Goal: Task Accomplishment & Management: Complete application form

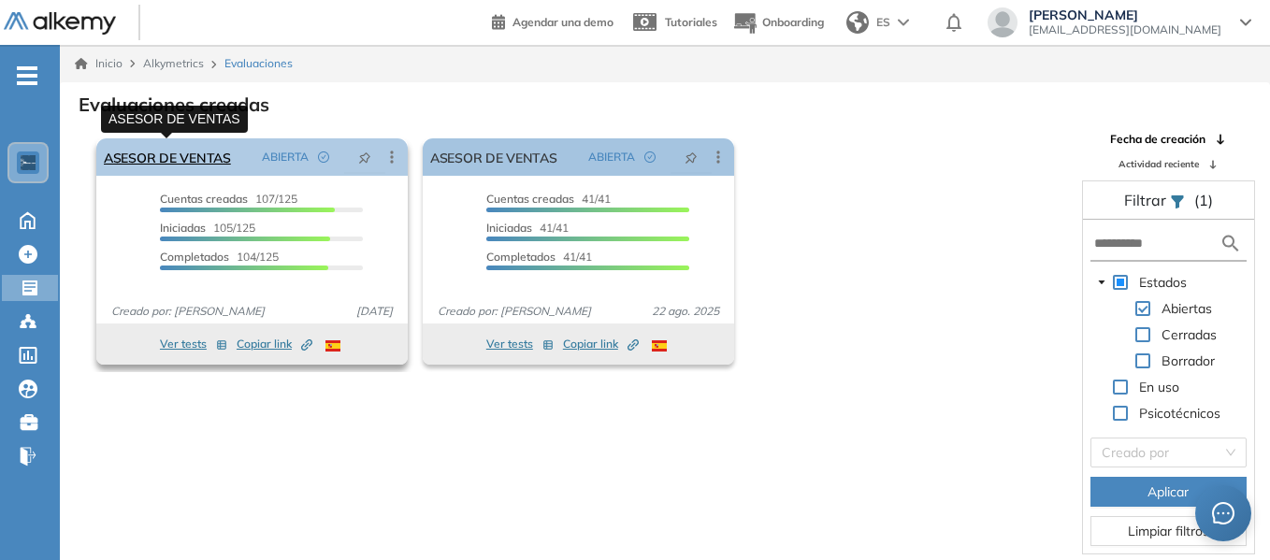
click at [210, 152] on link "ASESOR DE VENTAS" at bounding box center [167, 156] width 127 height 37
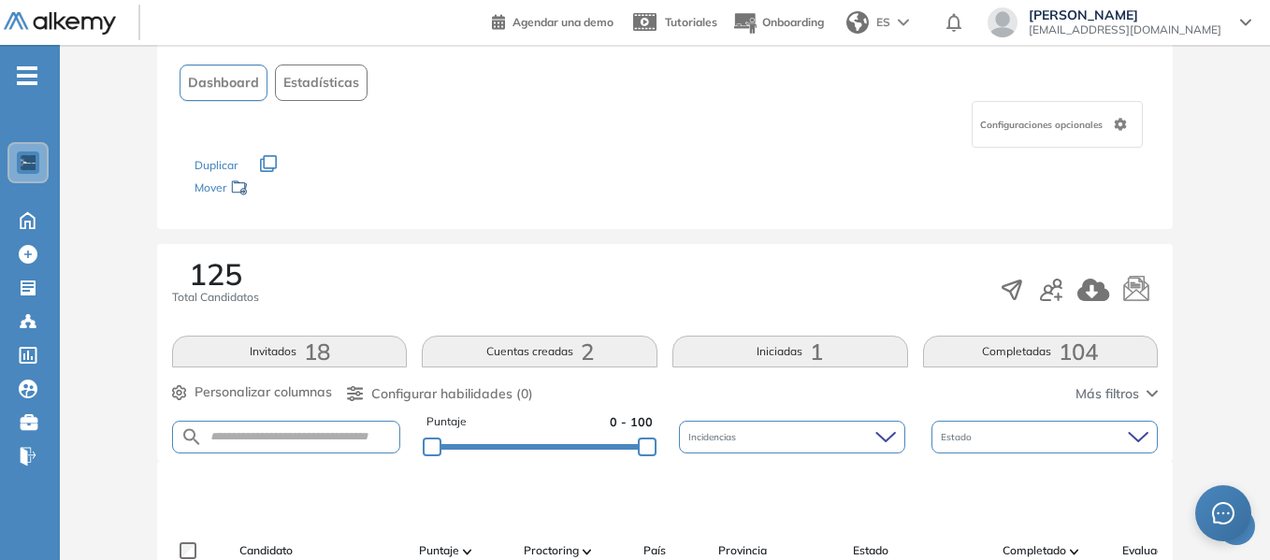
scroll to position [281, 0]
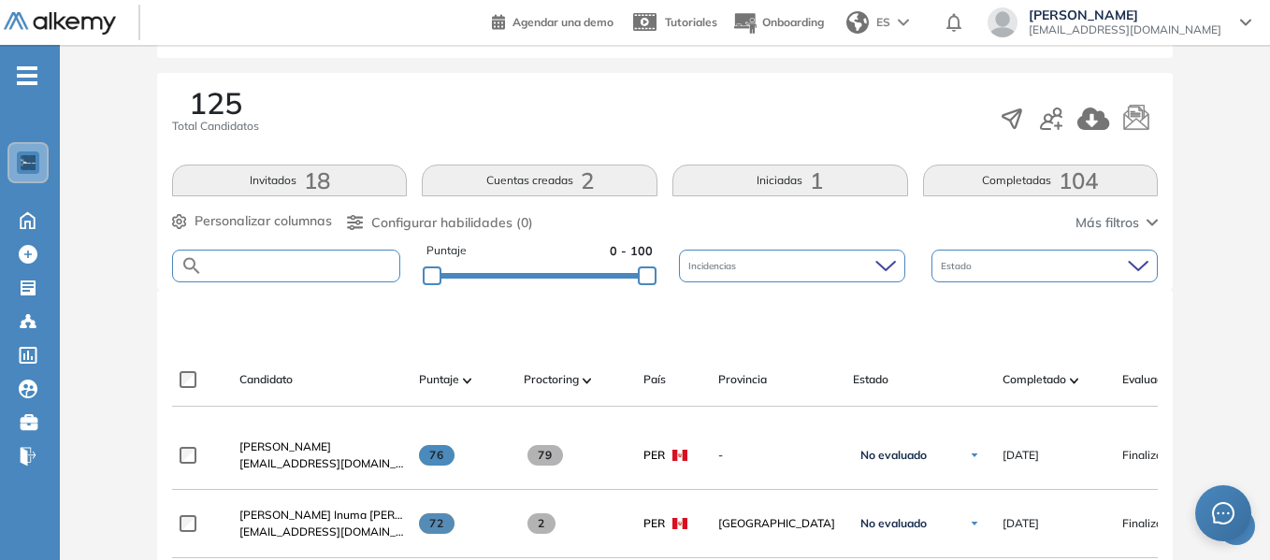
click at [295, 263] on input "text" at bounding box center [301, 266] width 196 height 14
type input "****"
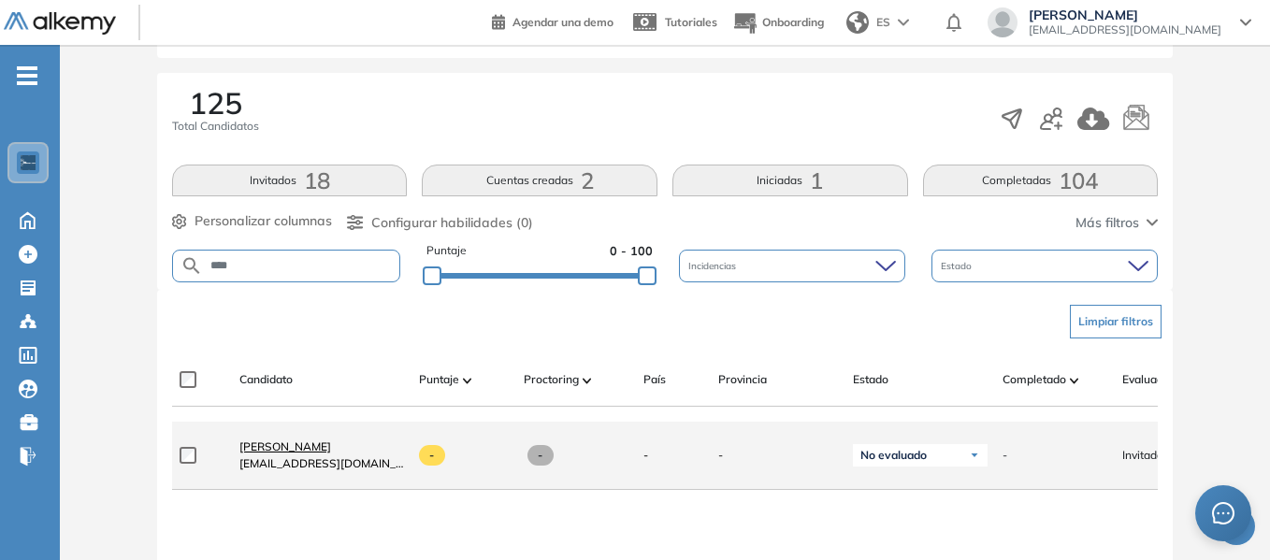
click at [331, 454] on span "[PERSON_NAME]" at bounding box center [285, 447] width 92 height 14
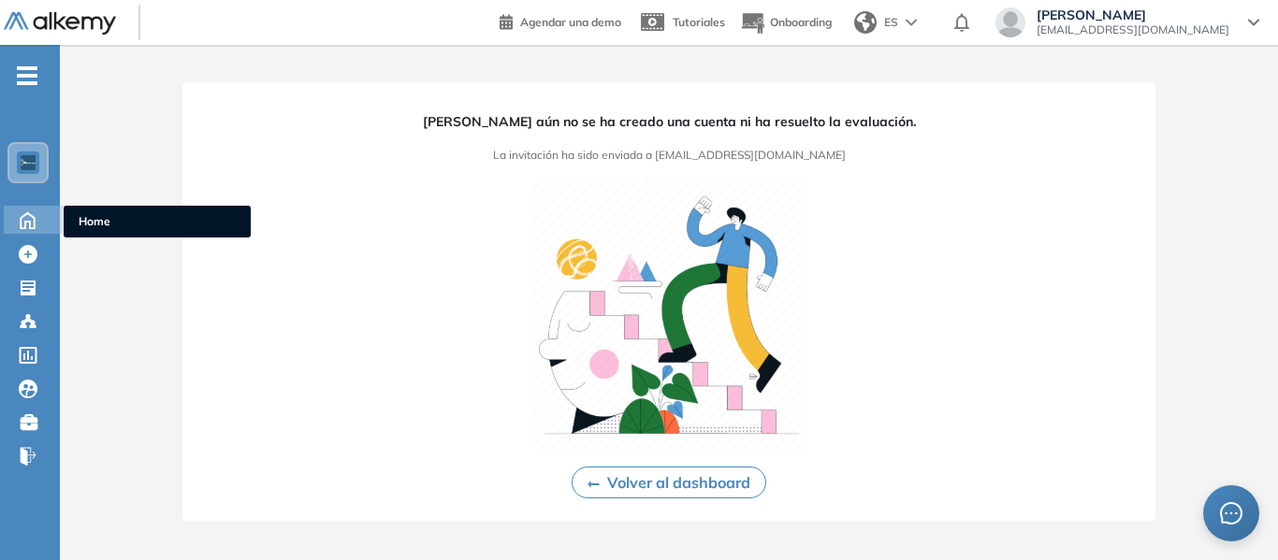
click at [33, 218] on icon at bounding box center [27, 219] width 33 height 22
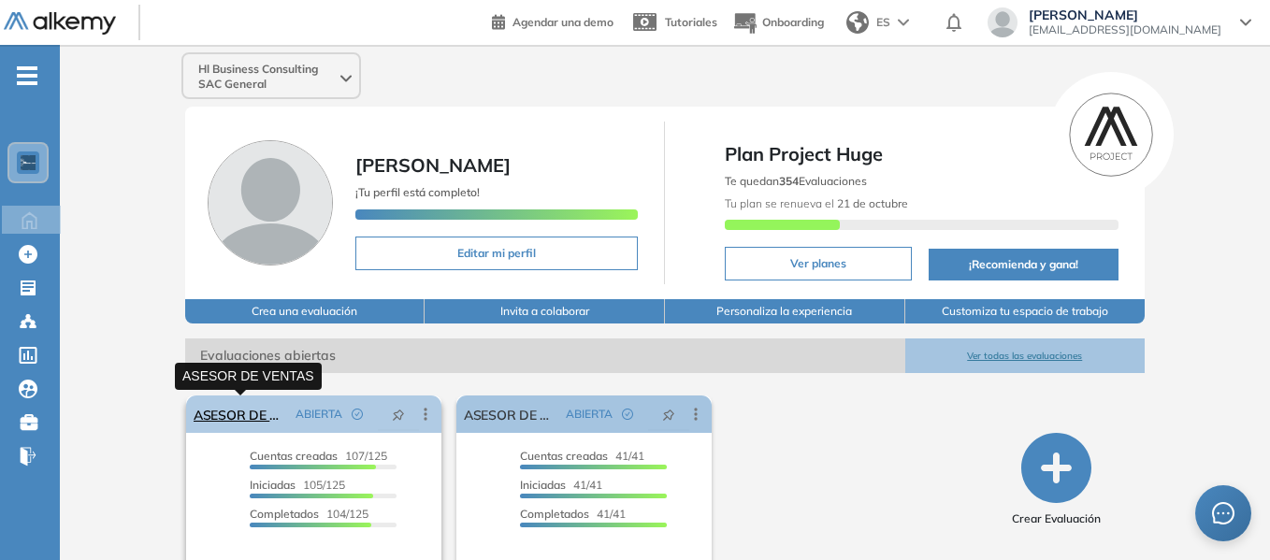
click at [241, 416] on link "ASESOR DE VENTAS" at bounding box center [241, 414] width 94 height 37
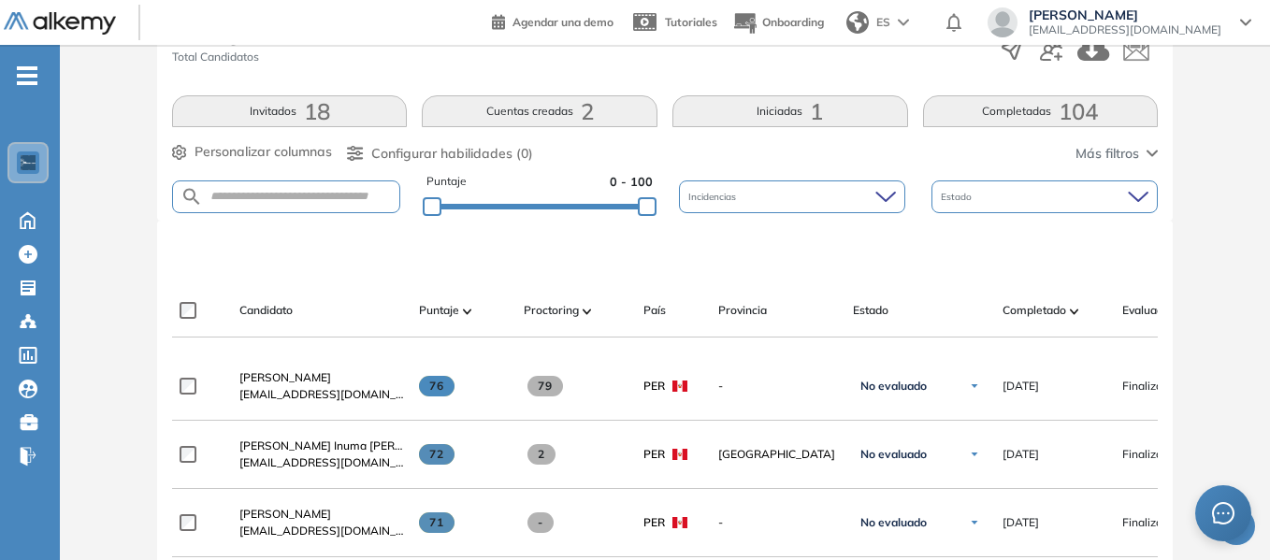
scroll to position [468, 0]
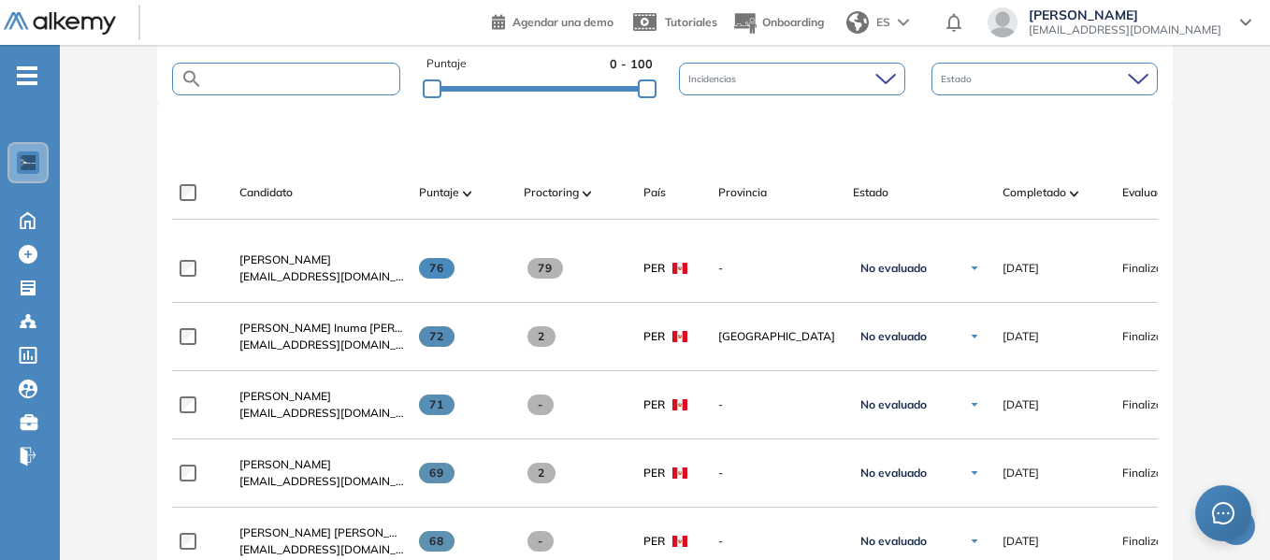
click at [286, 78] on input "text" at bounding box center [301, 79] width 196 height 14
type input "****"
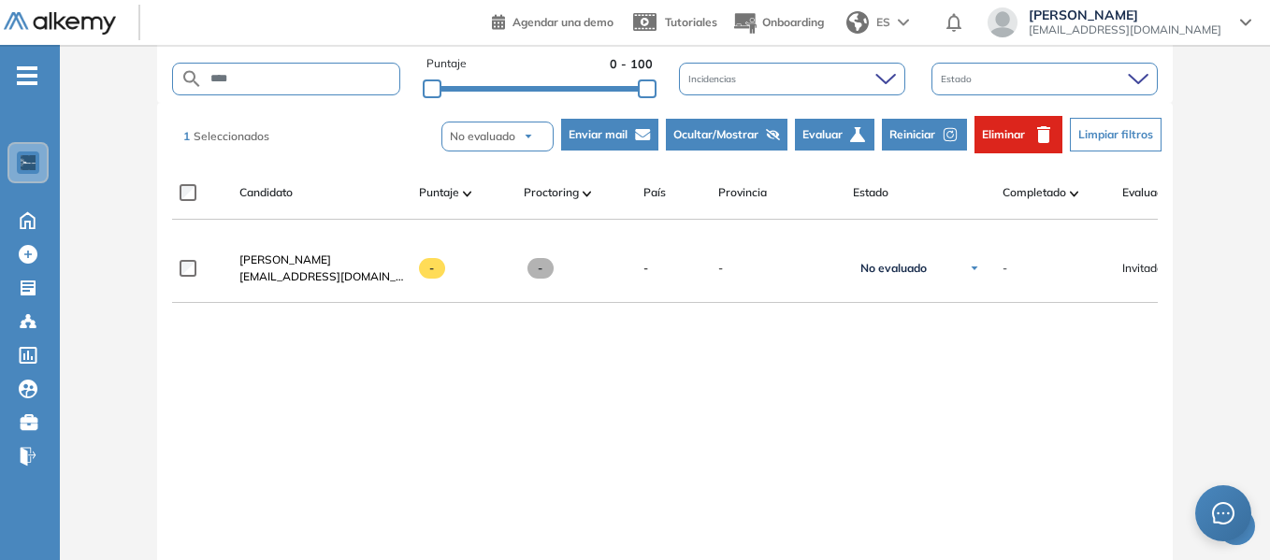
click at [1019, 132] on span "Eliminar" at bounding box center [1003, 134] width 43 height 17
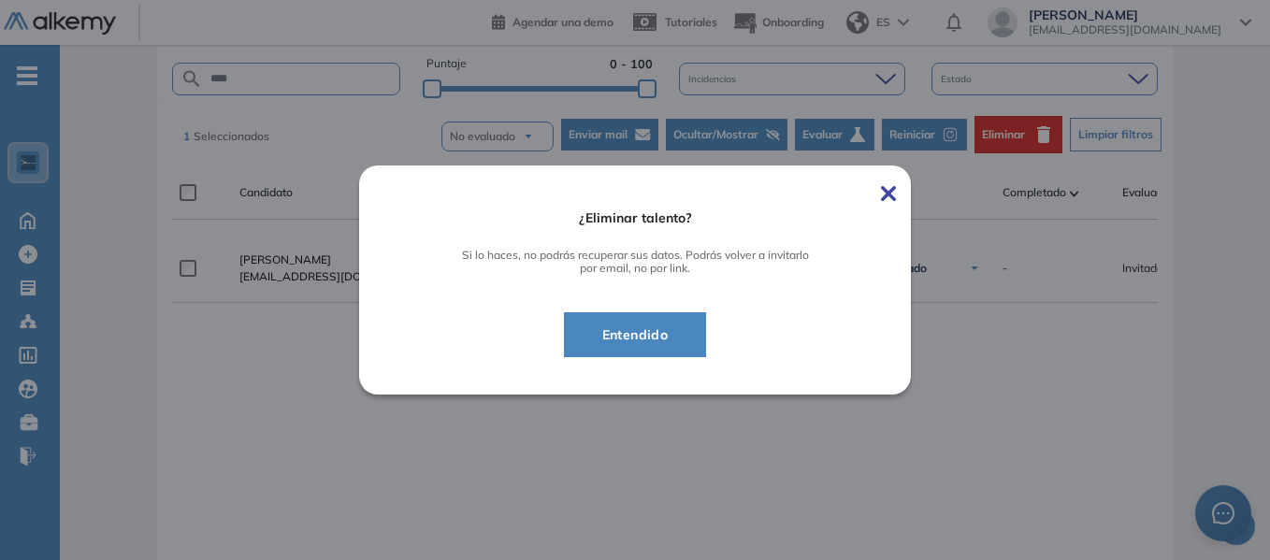
click at [663, 329] on span "Entendido" at bounding box center [635, 335] width 96 height 22
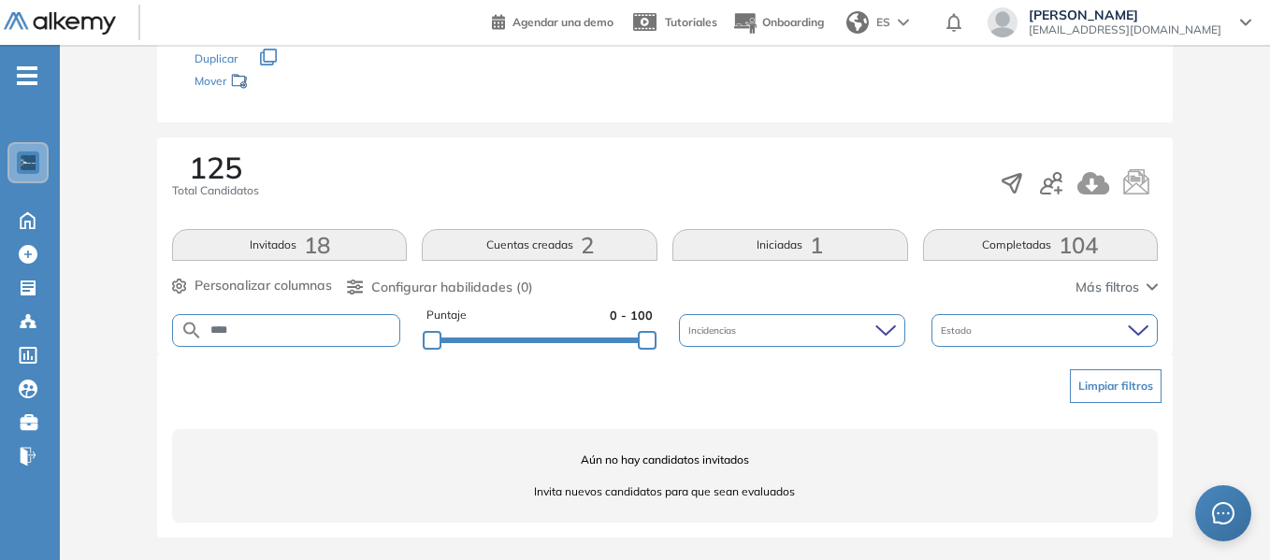
scroll to position [216, 0]
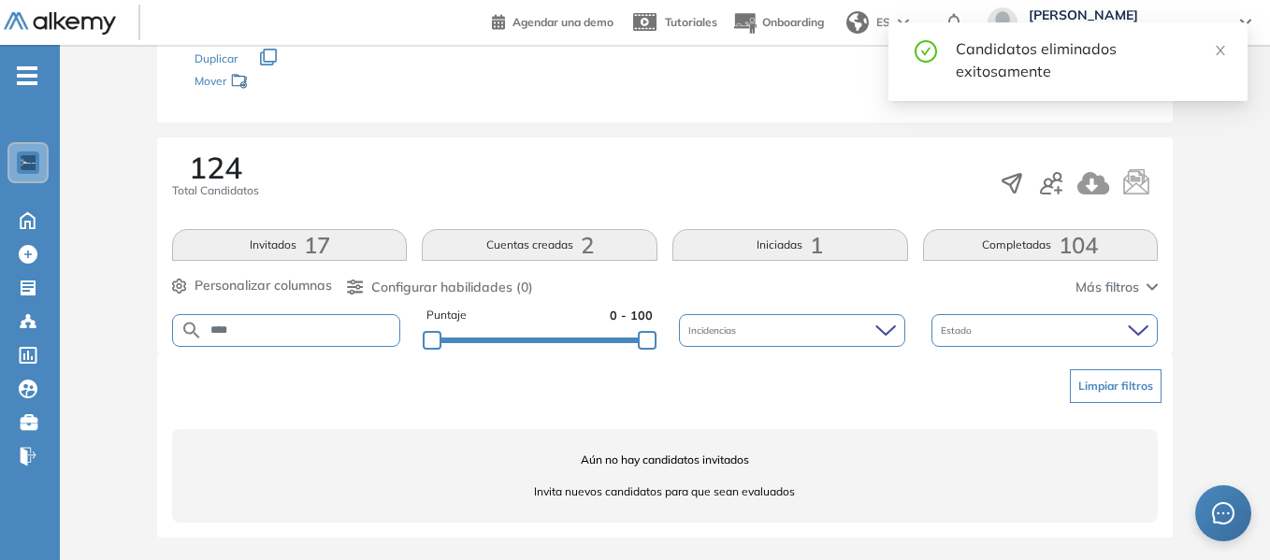
drag, startPoint x: 294, startPoint y: 330, endPoint x: 174, endPoint y: 323, distance: 119.9
click at [181, 326] on form "****" at bounding box center [286, 330] width 228 height 33
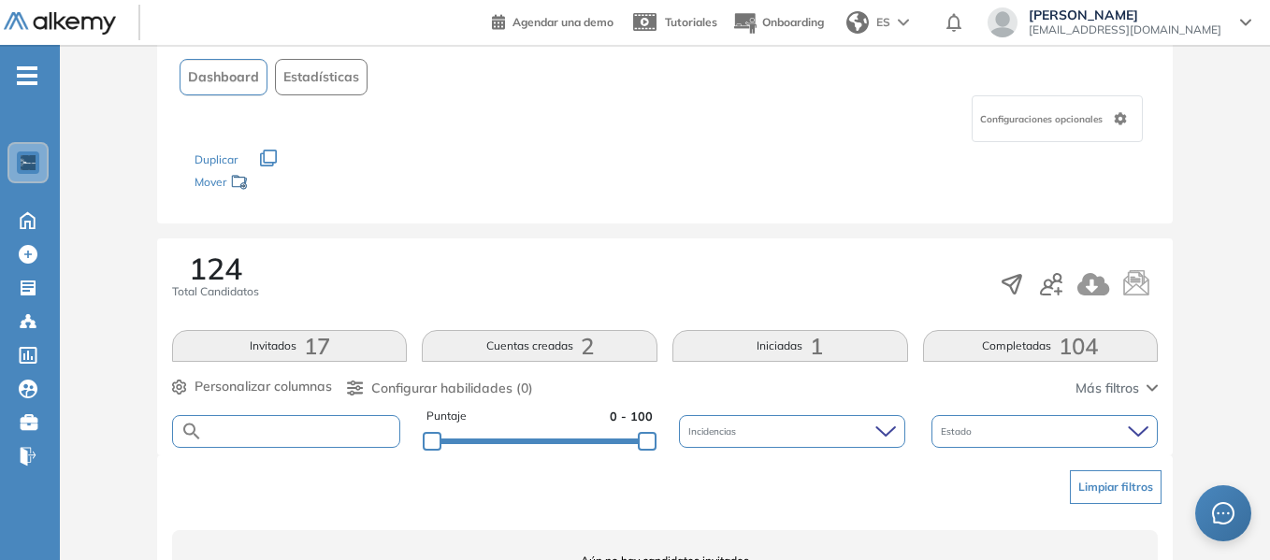
scroll to position [0, 0]
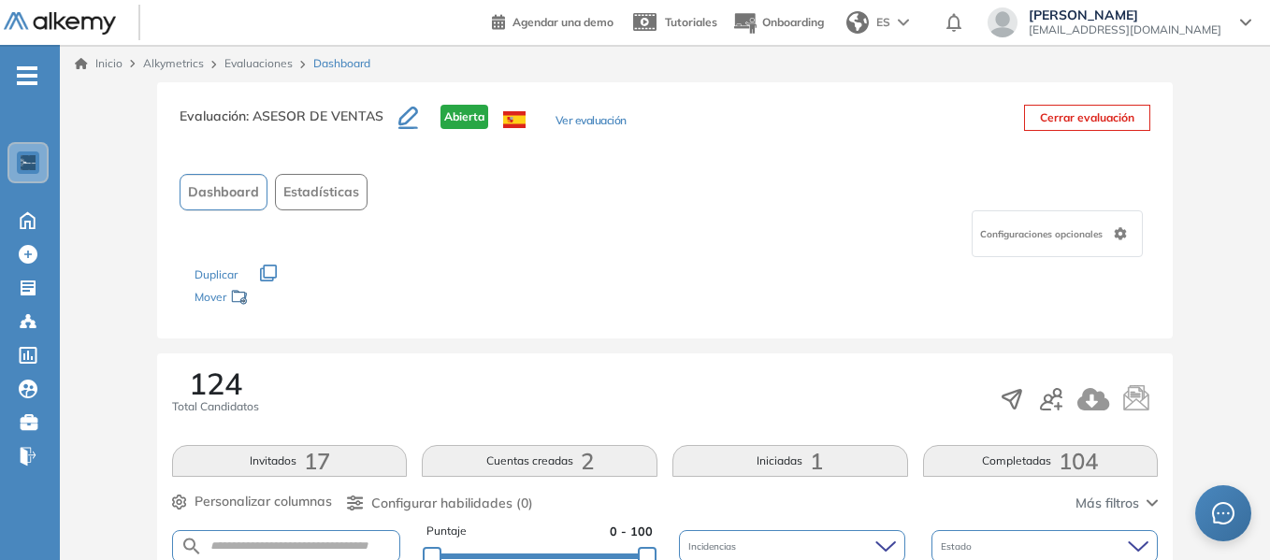
click at [267, 65] on link "Evaluaciones" at bounding box center [258, 63] width 68 height 14
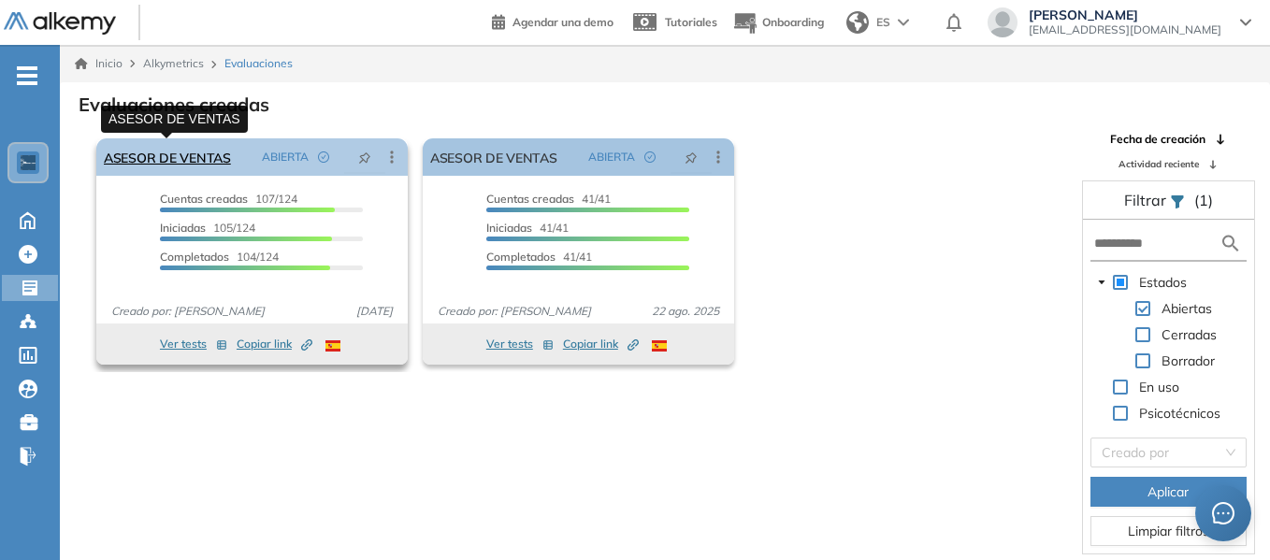
click at [181, 160] on link "ASESOR DE VENTAS" at bounding box center [167, 156] width 127 height 37
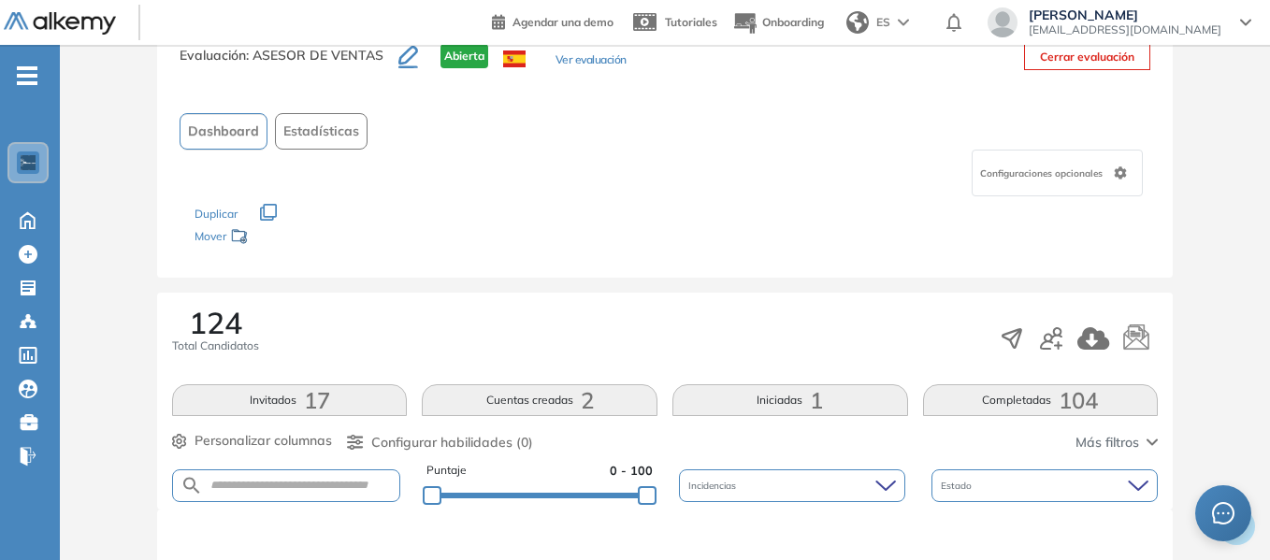
scroll to position [187, 0]
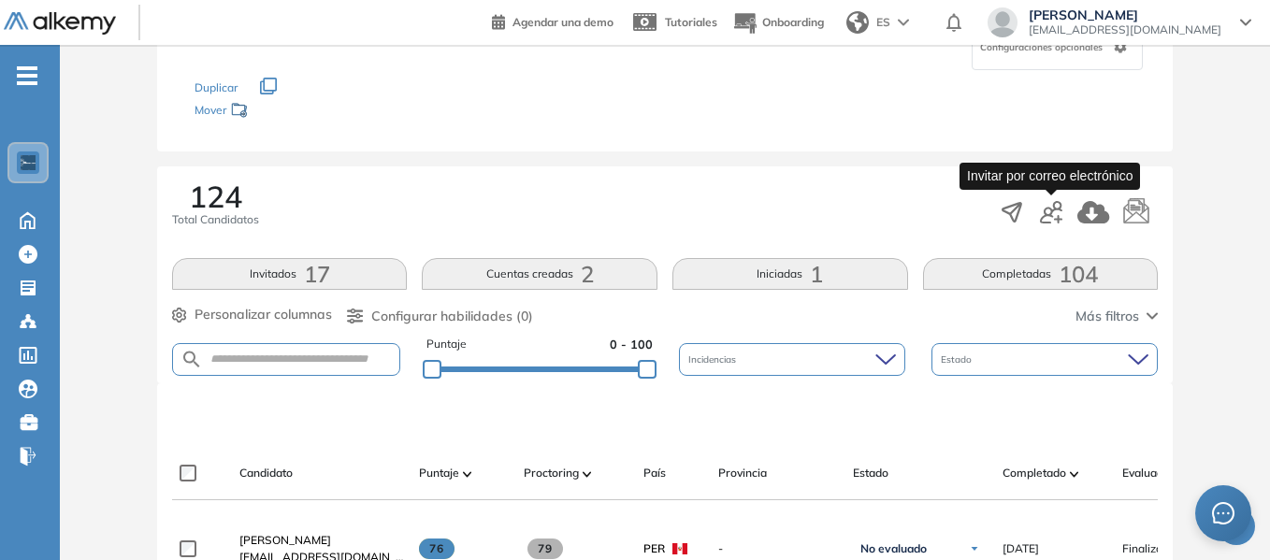
click at [1057, 207] on icon "button" at bounding box center [1051, 212] width 22 height 22
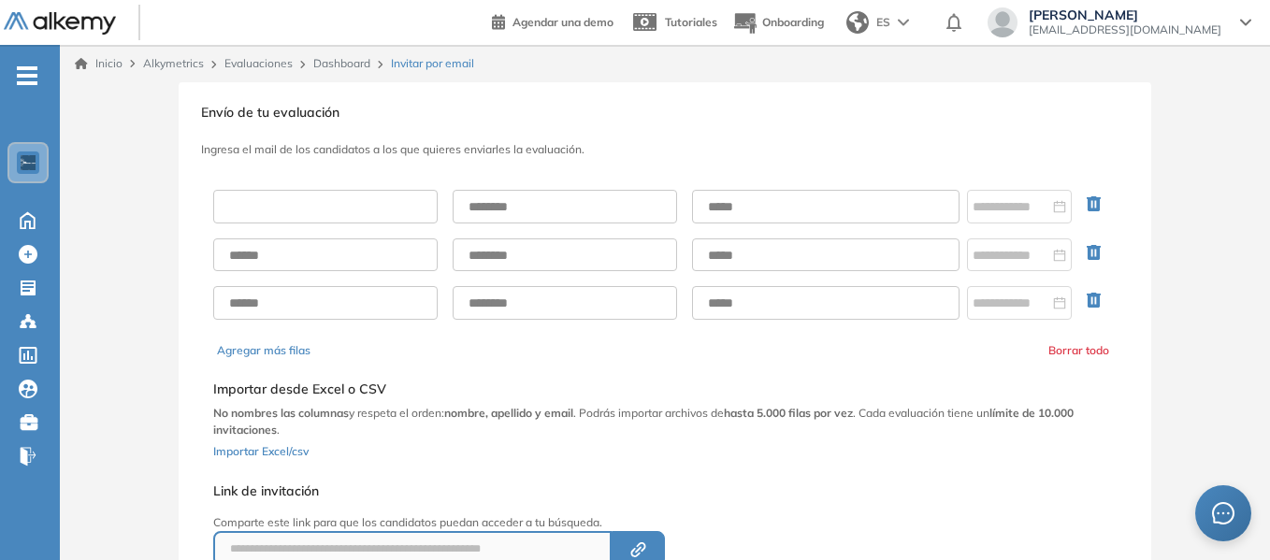
click at [311, 207] on input "text" at bounding box center [325, 207] width 224 height 34
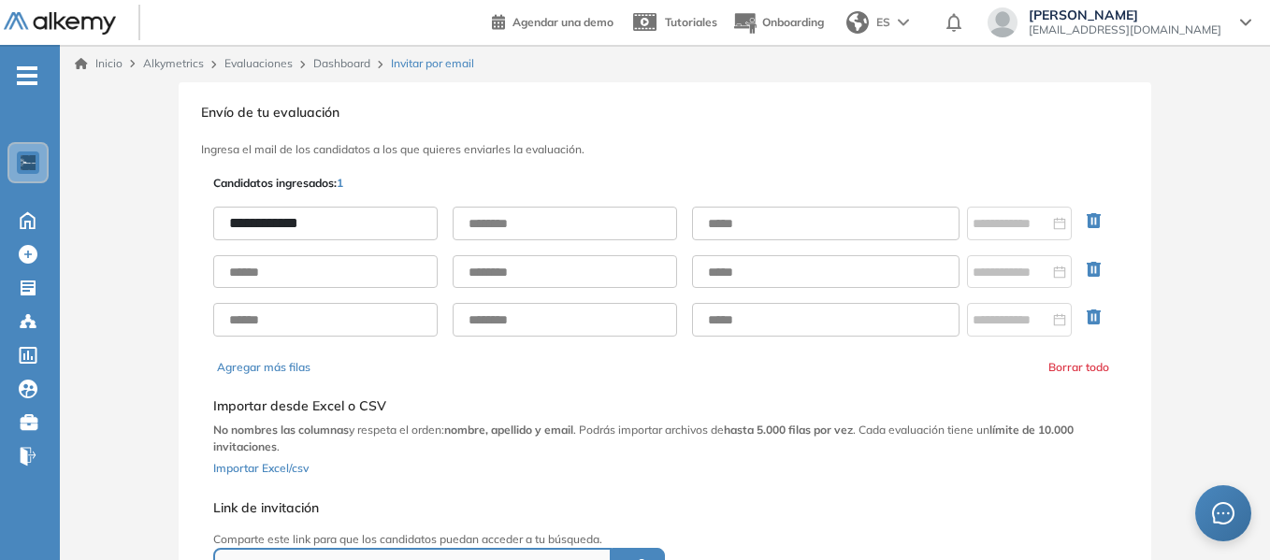
type input "**********"
click at [498, 216] on input "text" at bounding box center [565, 224] width 224 height 34
type input "**********"
click at [879, 137] on div "**********" at bounding box center [665, 389] width 973 height 614
click at [759, 223] on input "text" at bounding box center [825, 224] width 267 height 34
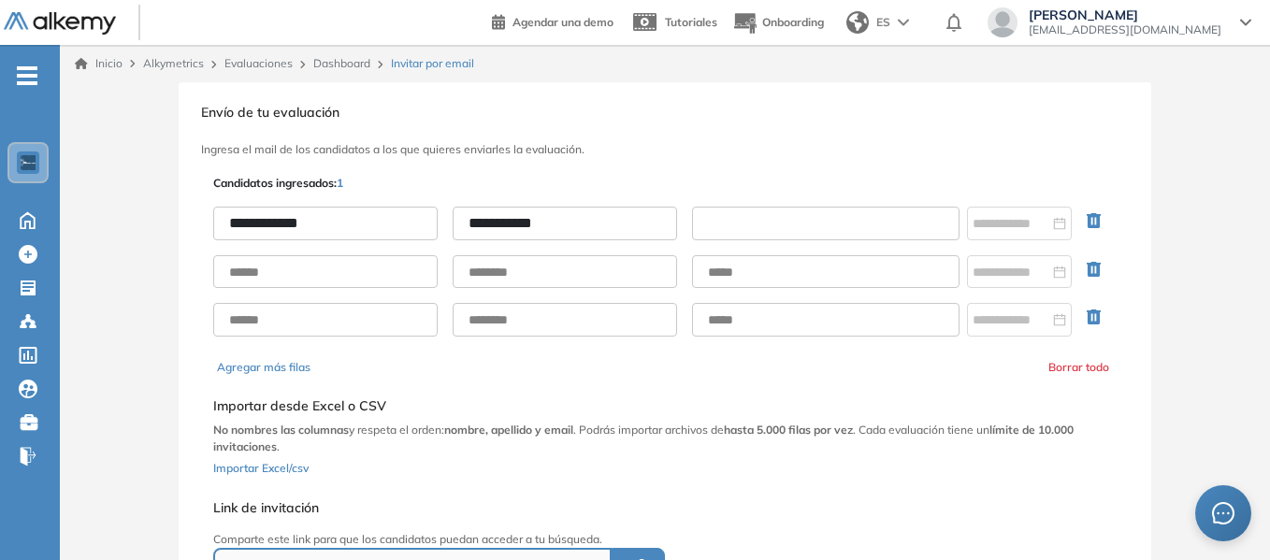
paste input "**********"
type input "**********"
click at [1092, 267] on icon "button" at bounding box center [1098, 273] width 22 height 22
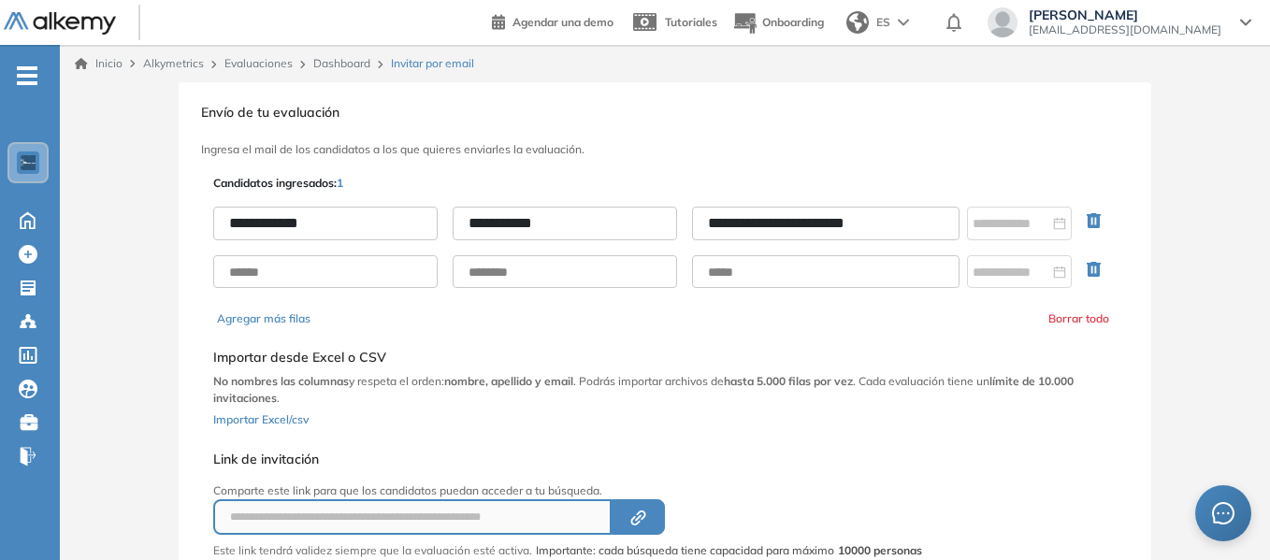
click at [1090, 269] on icon "button" at bounding box center [1094, 269] width 14 height 15
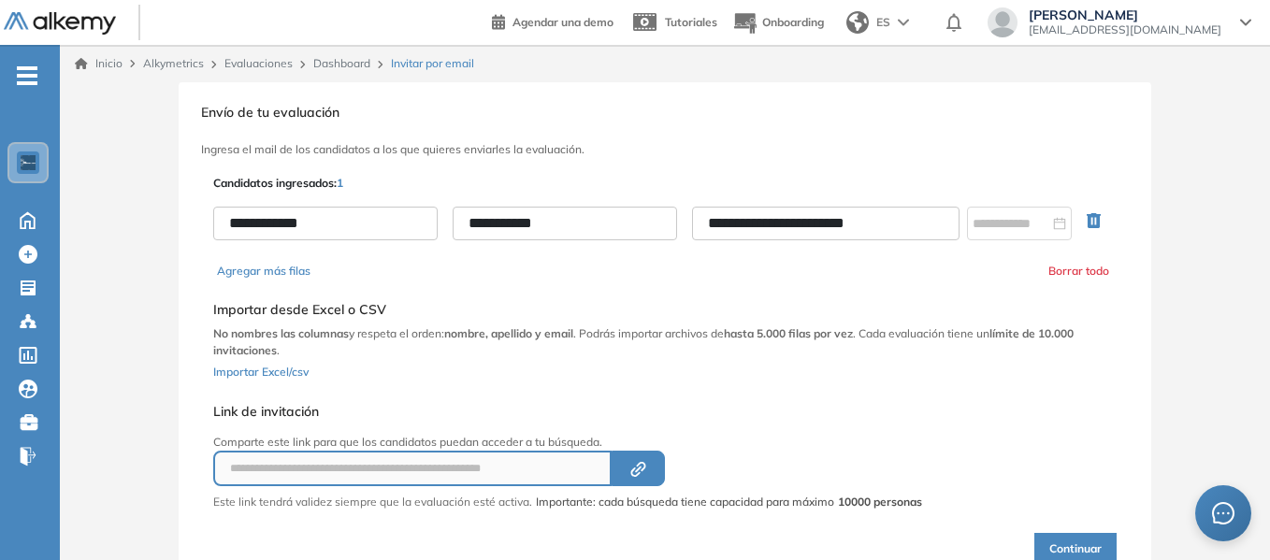
click at [858, 405] on h5 "Link de invitación" at bounding box center [567, 412] width 709 height 16
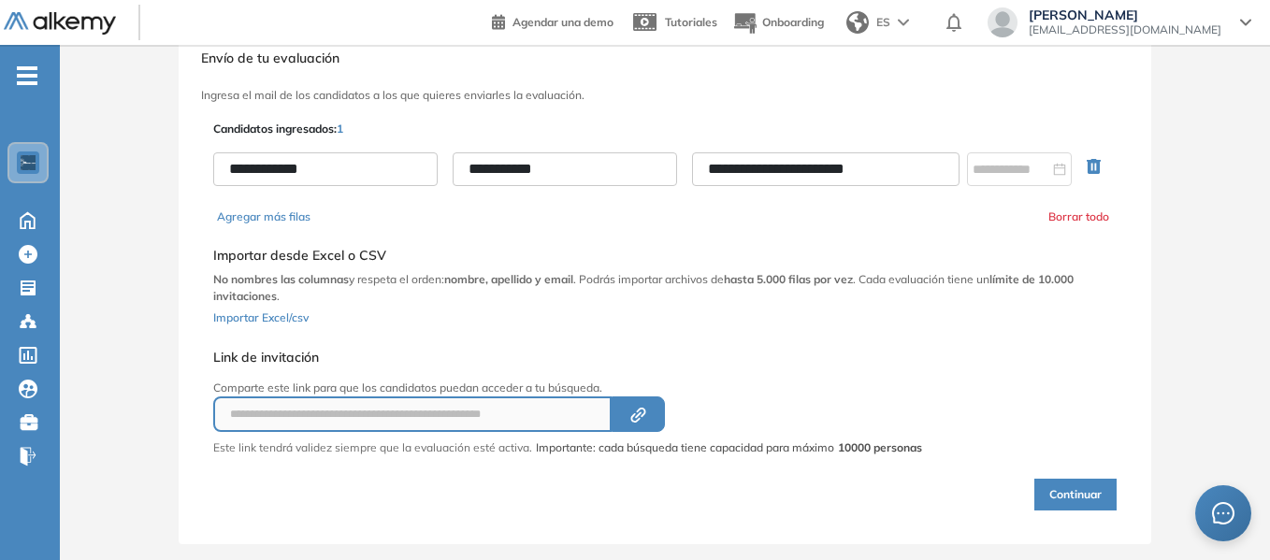
scroll to position [83, 0]
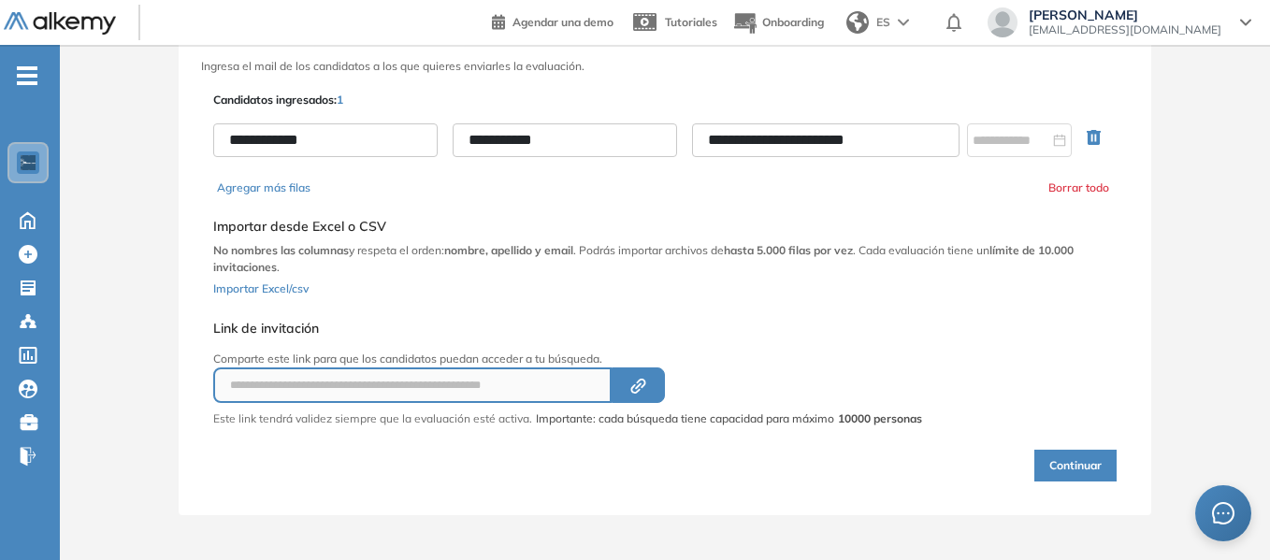
click at [1101, 470] on button "Continuar" at bounding box center [1075, 466] width 82 height 32
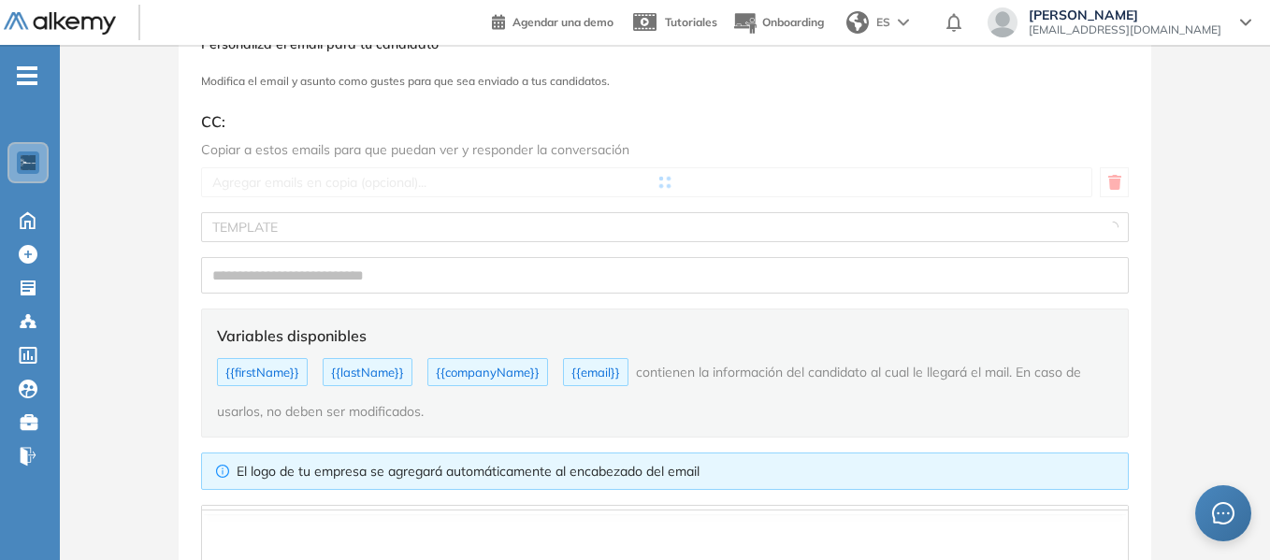
type input "**********"
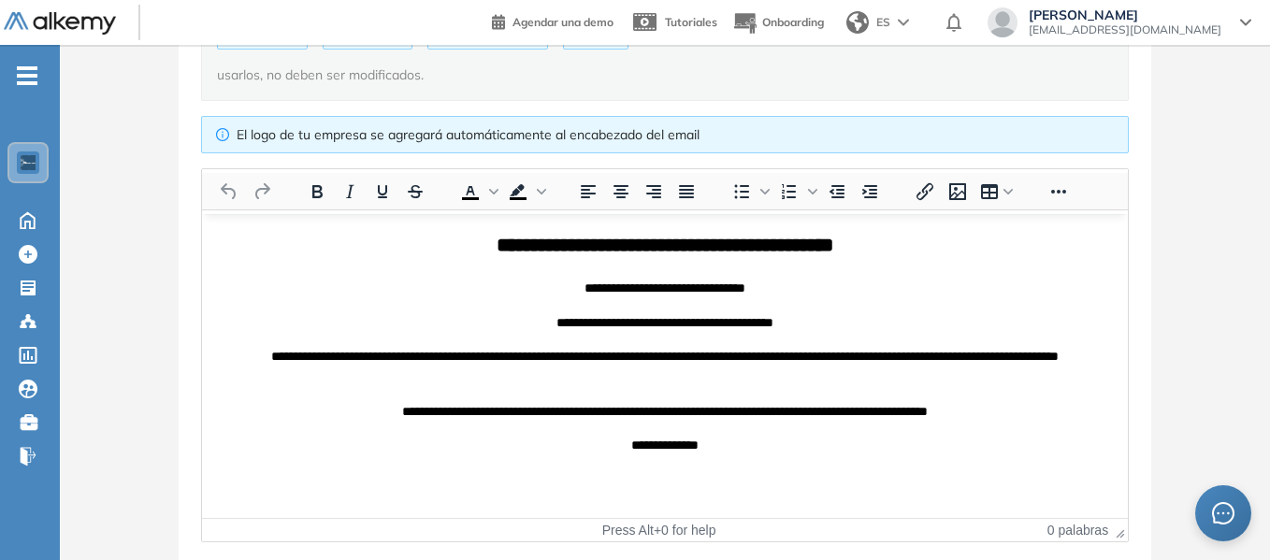
scroll to position [529, 0]
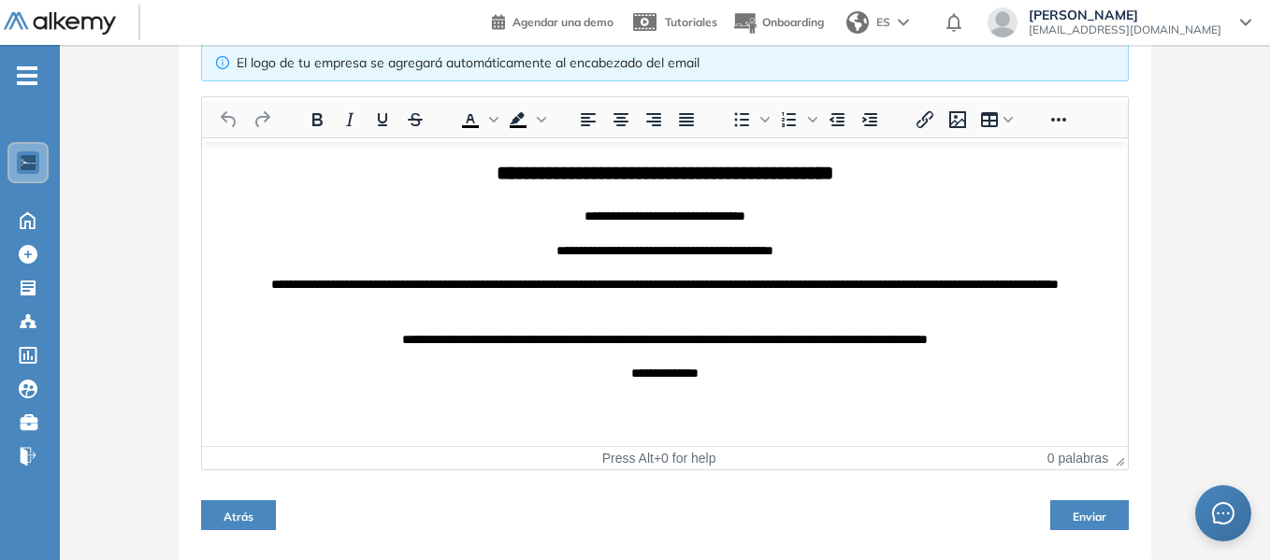
click at [1091, 516] on span "Enviar" at bounding box center [1090, 517] width 34 height 14
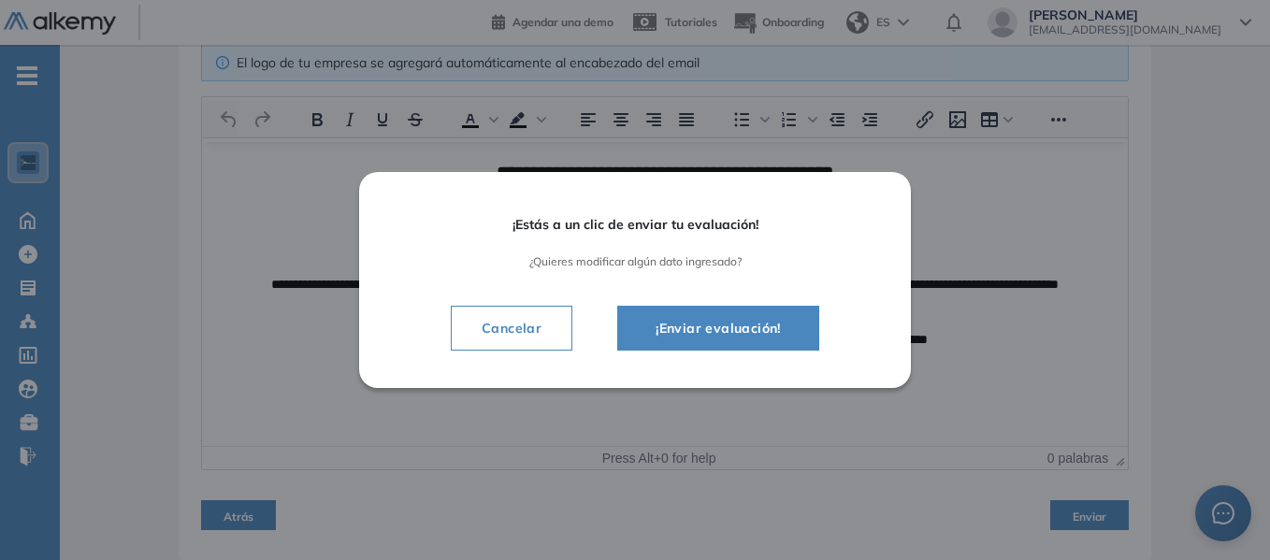
click at [761, 332] on span "¡Enviar evaluación!" at bounding box center [718, 328] width 155 height 22
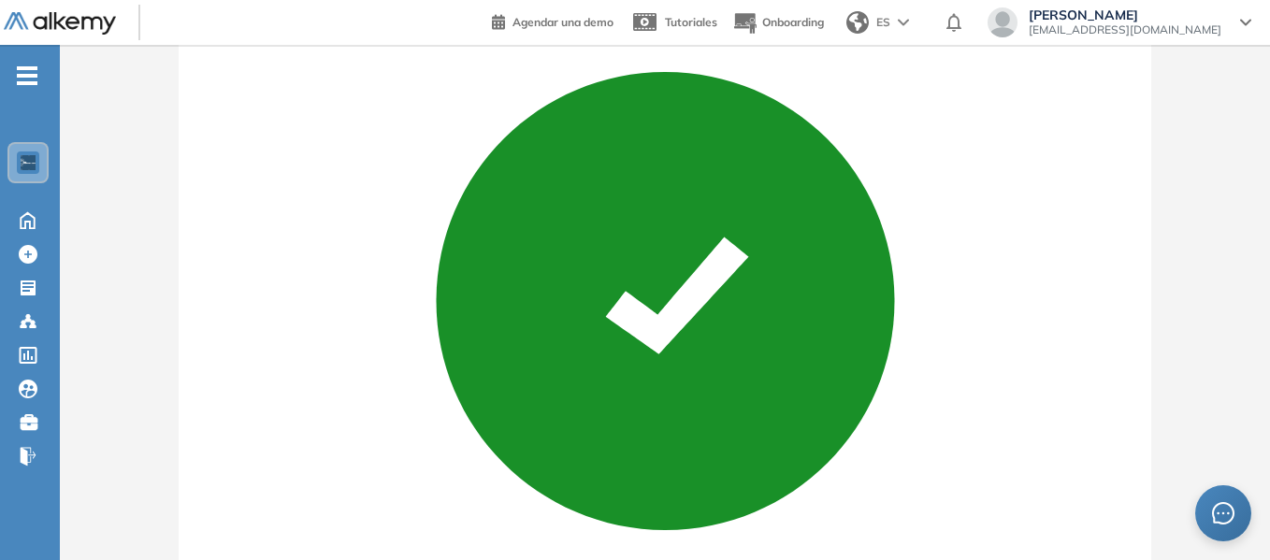
scroll to position [265, 0]
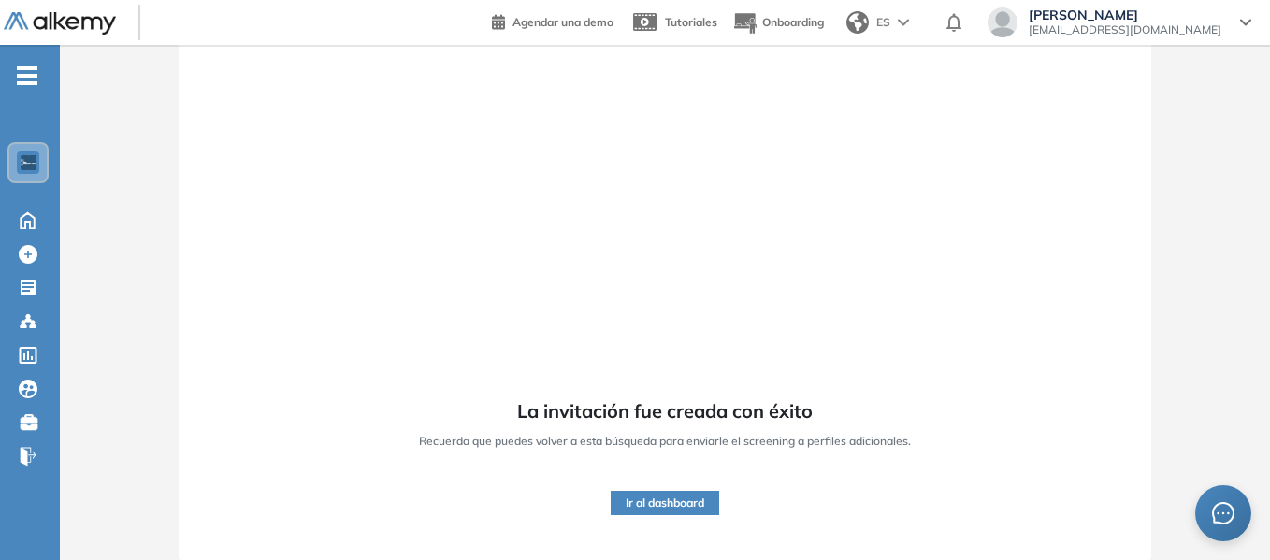
click at [697, 499] on button "Ir al dashboard" at bounding box center [665, 503] width 108 height 24
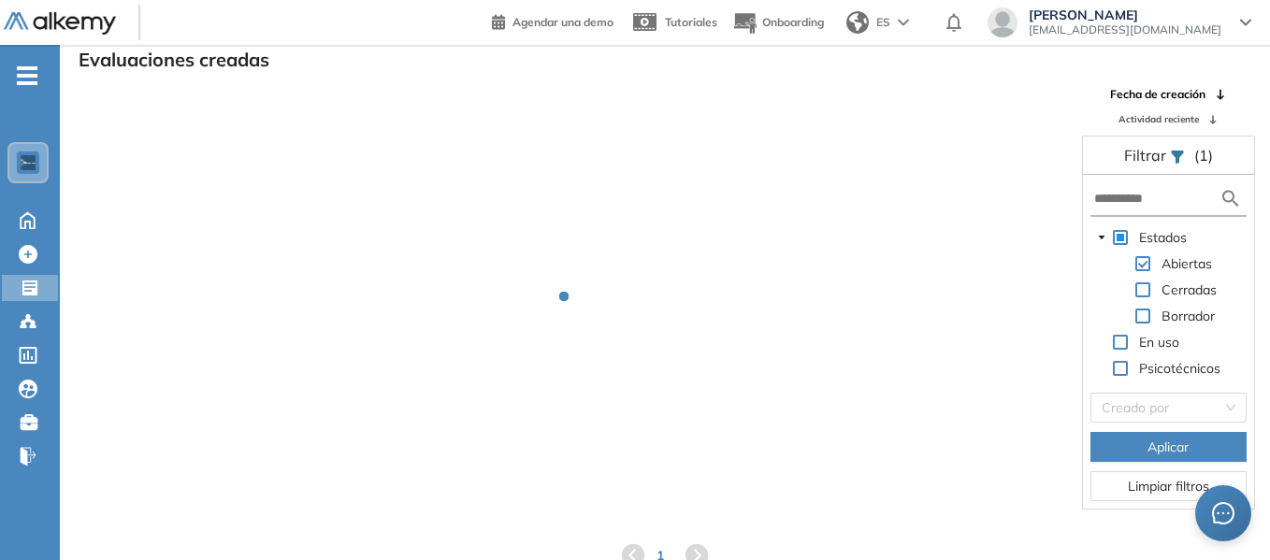
scroll to position [45, 0]
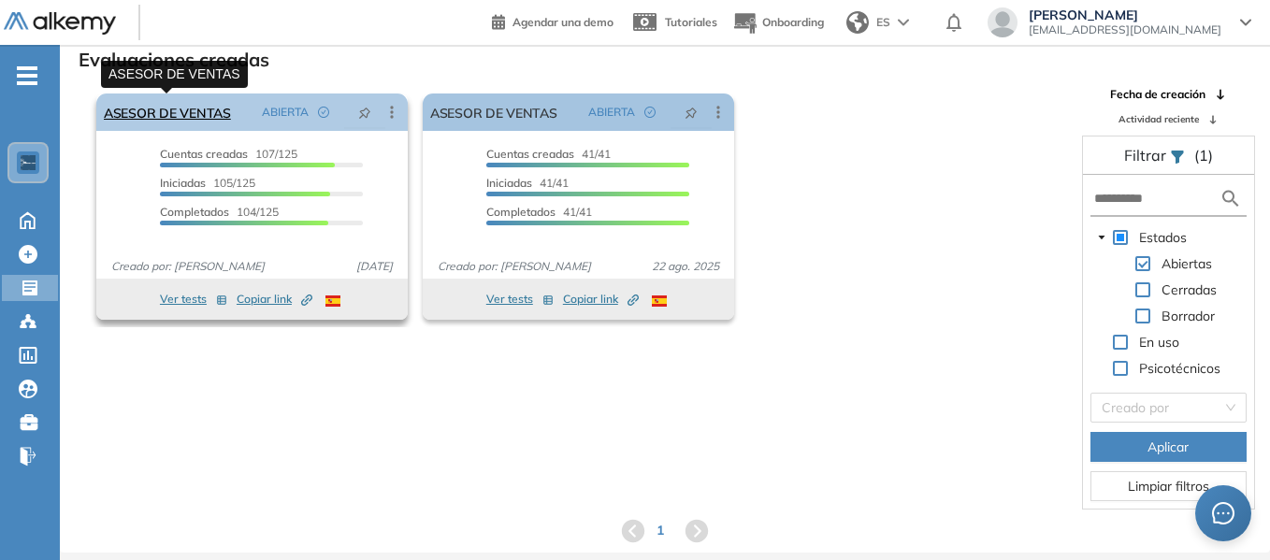
click at [203, 111] on link "ASESOR DE VENTAS" at bounding box center [167, 112] width 127 height 37
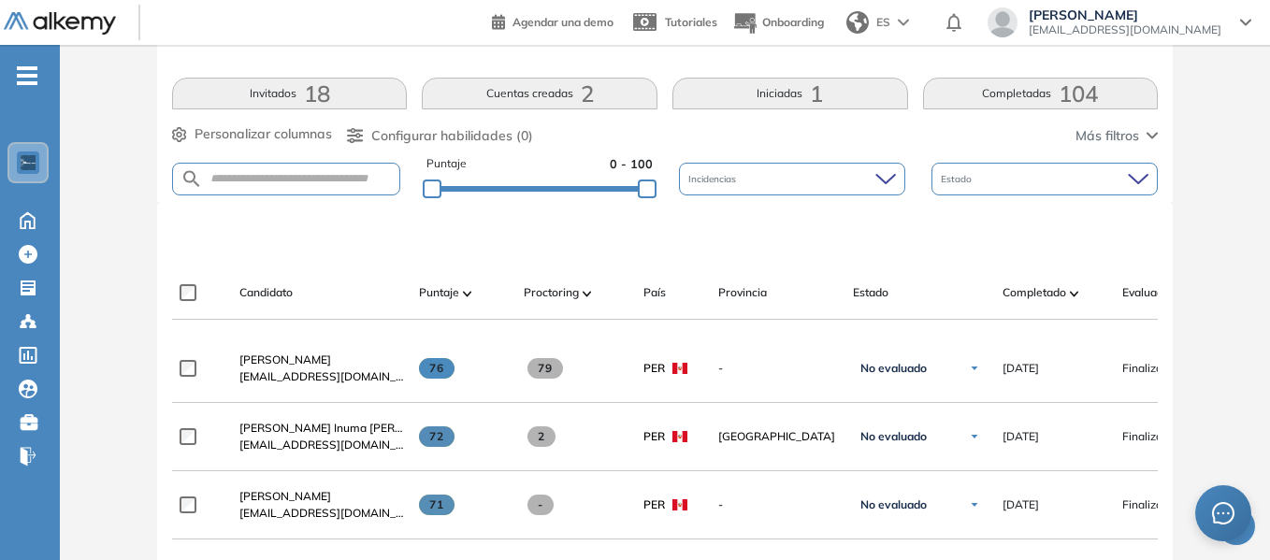
scroll to position [374, 0]
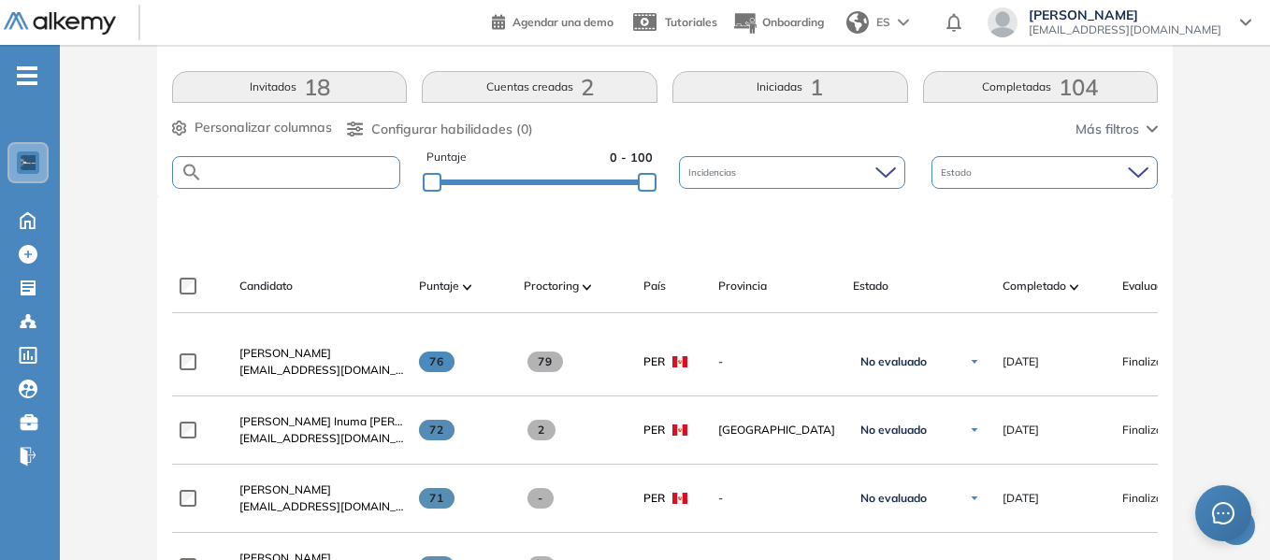
click at [278, 167] on input "text" at bounding box center [301, 173] width 196 height 14
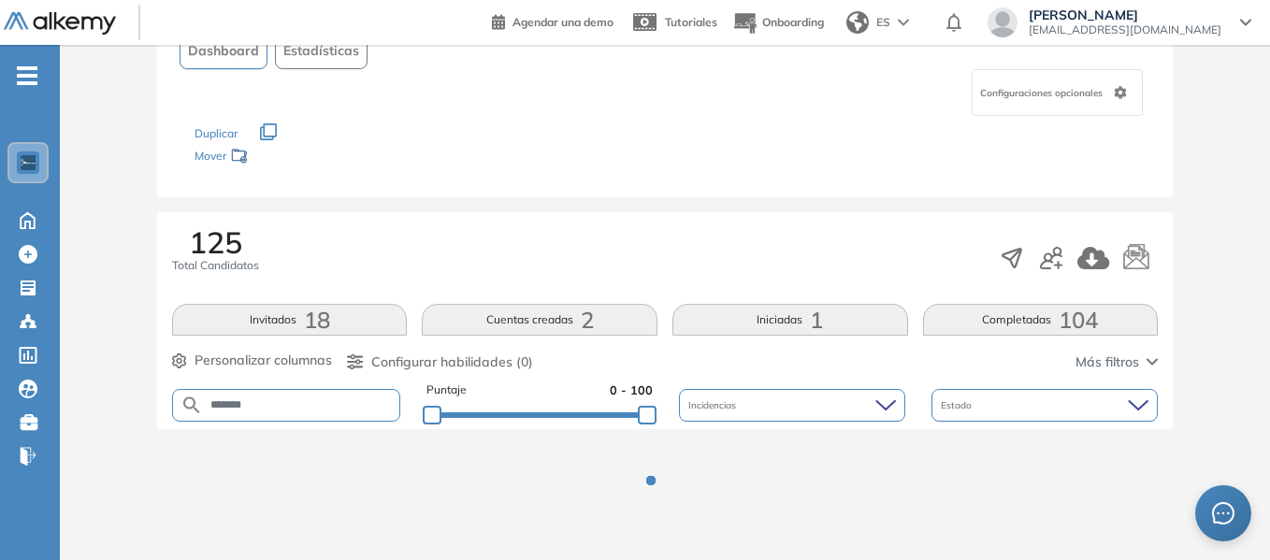
scroll to position [216, 0]
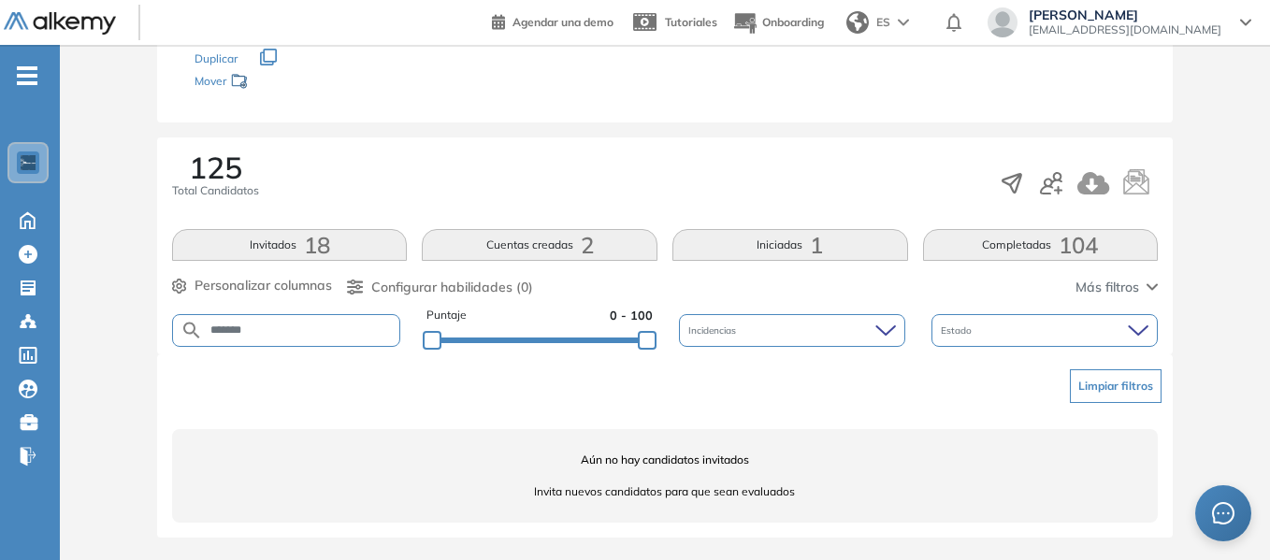
click at [239, 332] on input "*******" at bounding box center [301, 331] width 196 height 14
type input "******"
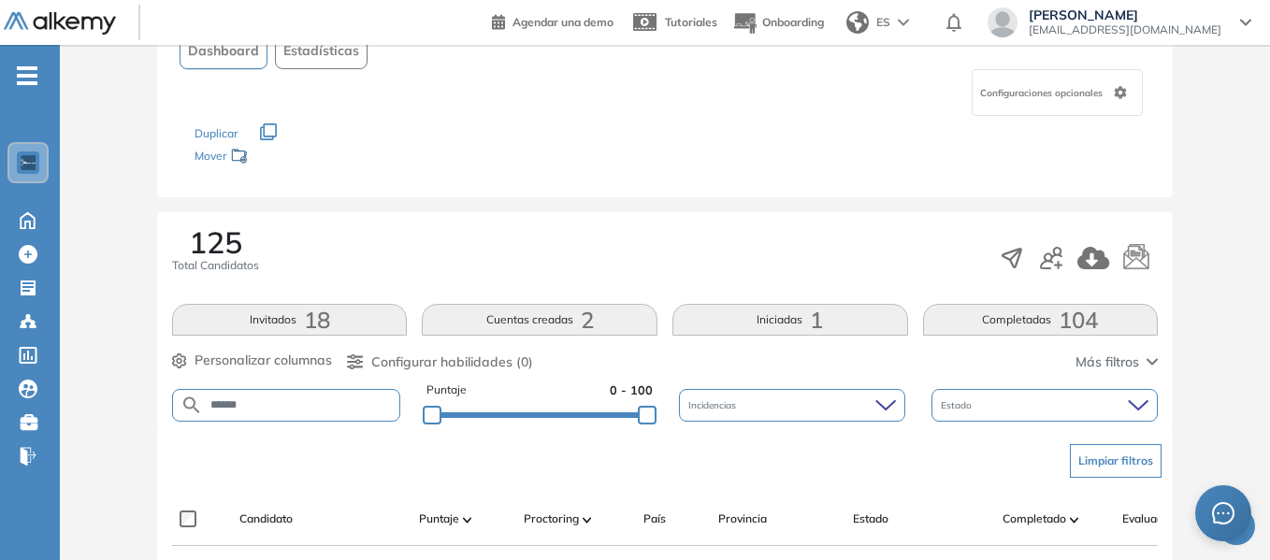
scroll to position [374, 0]
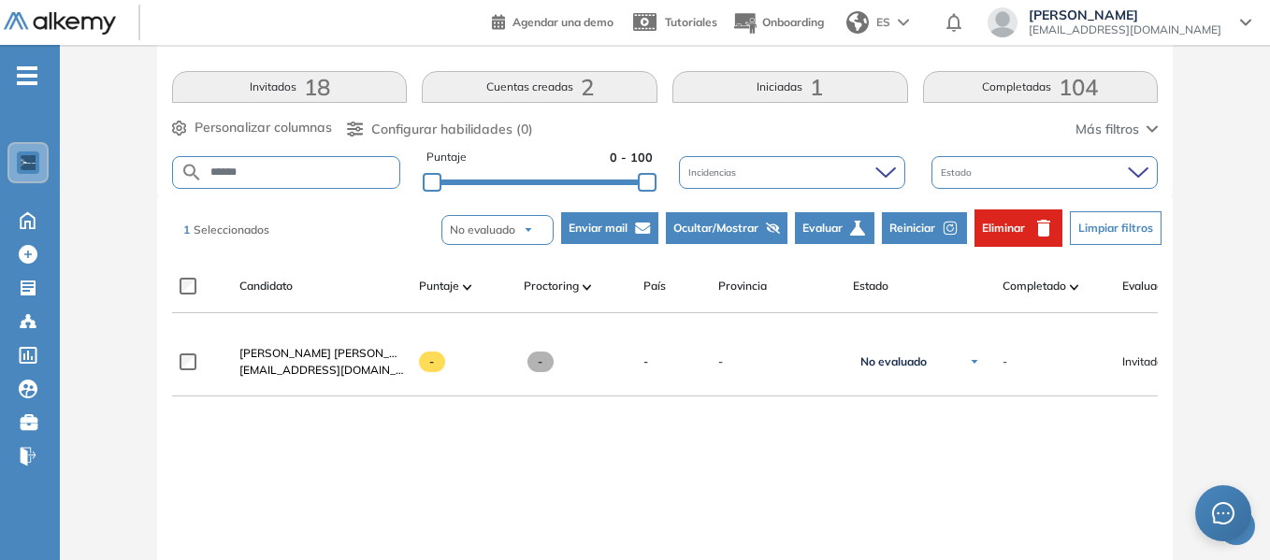
click at [1013, 226] on span "Eliminar" at bounding box center [1003, 228] width 43 height 17
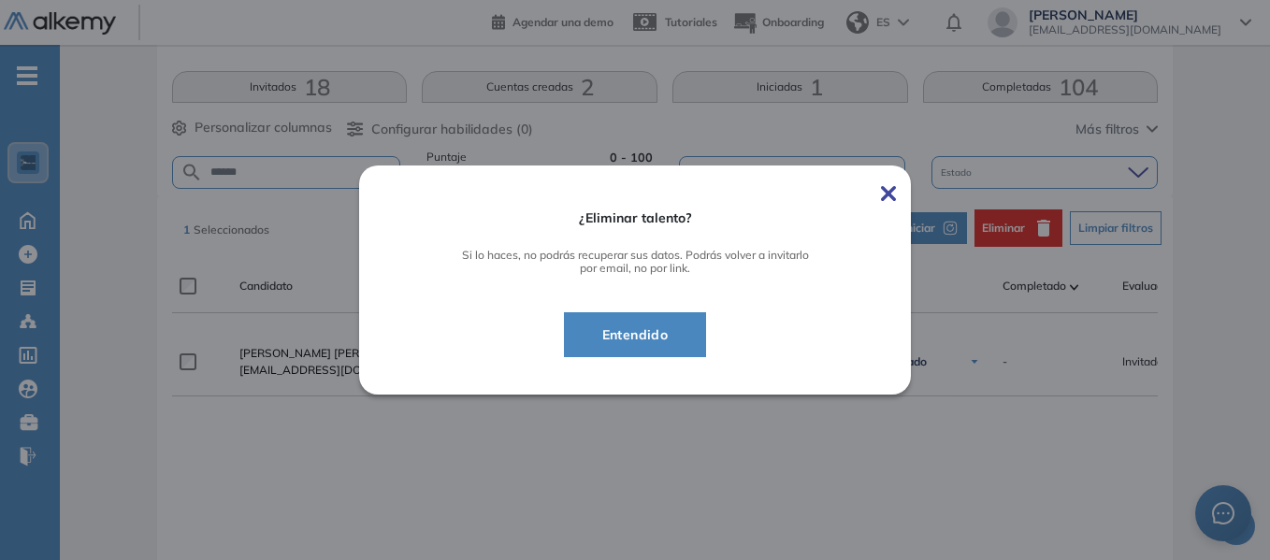
click at [667, 326] on span "Entendido" at bounding box center [635, 335] width 96 height 22
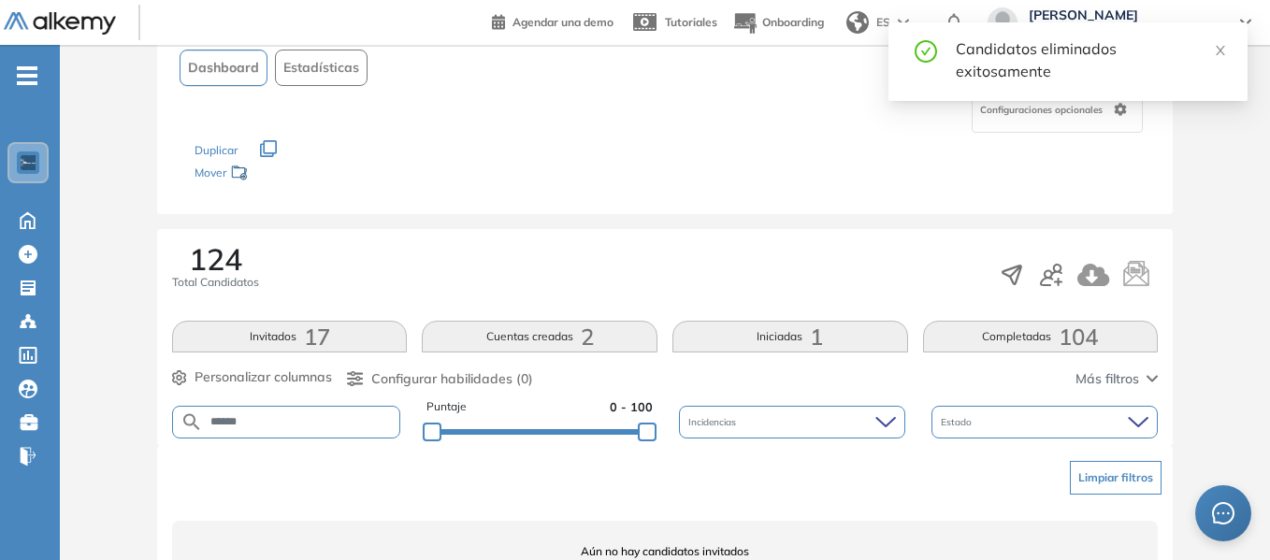
scroll to position [0, 0]
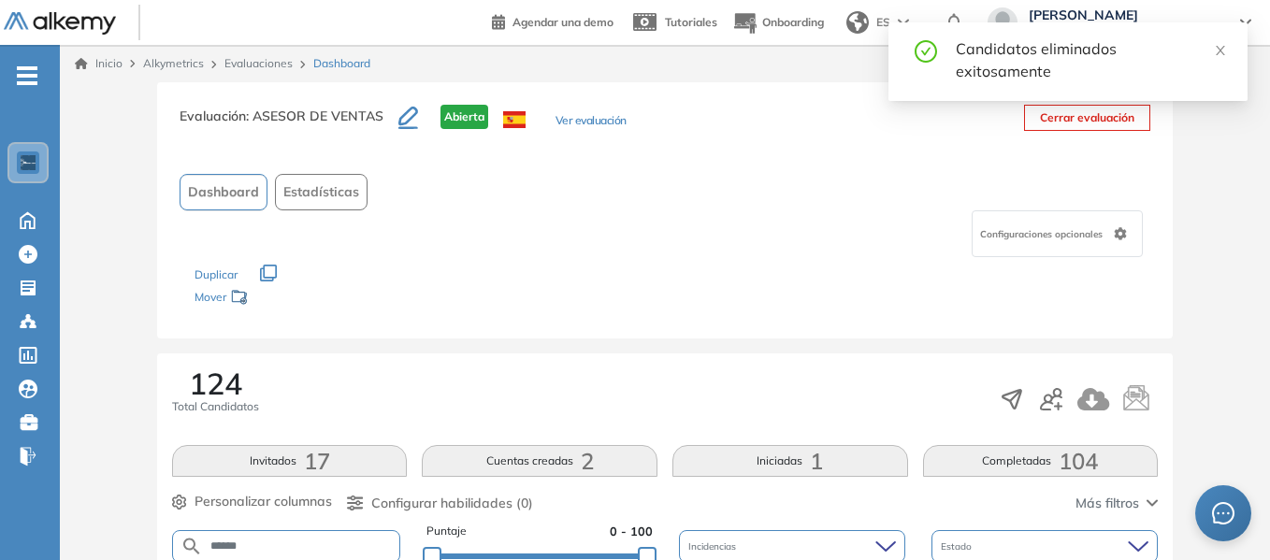
click at [261, 64] on link "Evaluaciones" at bounding box center [258, 63] width 68 height 14
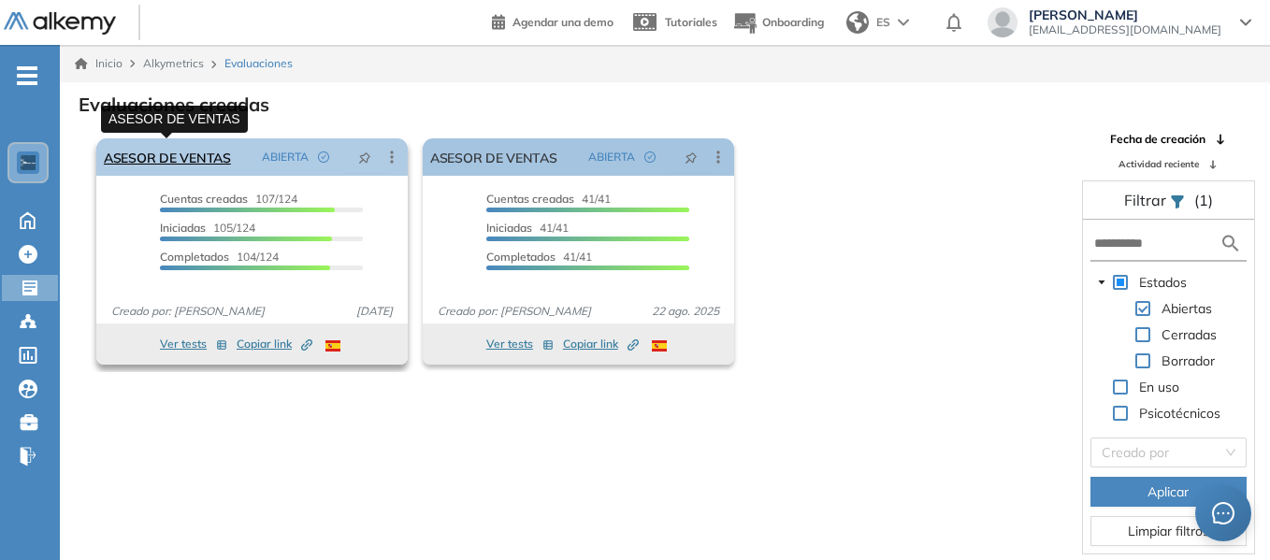
click at [197, 155] on link "ASESOR DE VENTAS" at bounding box center [167, 156] width 127 height 37
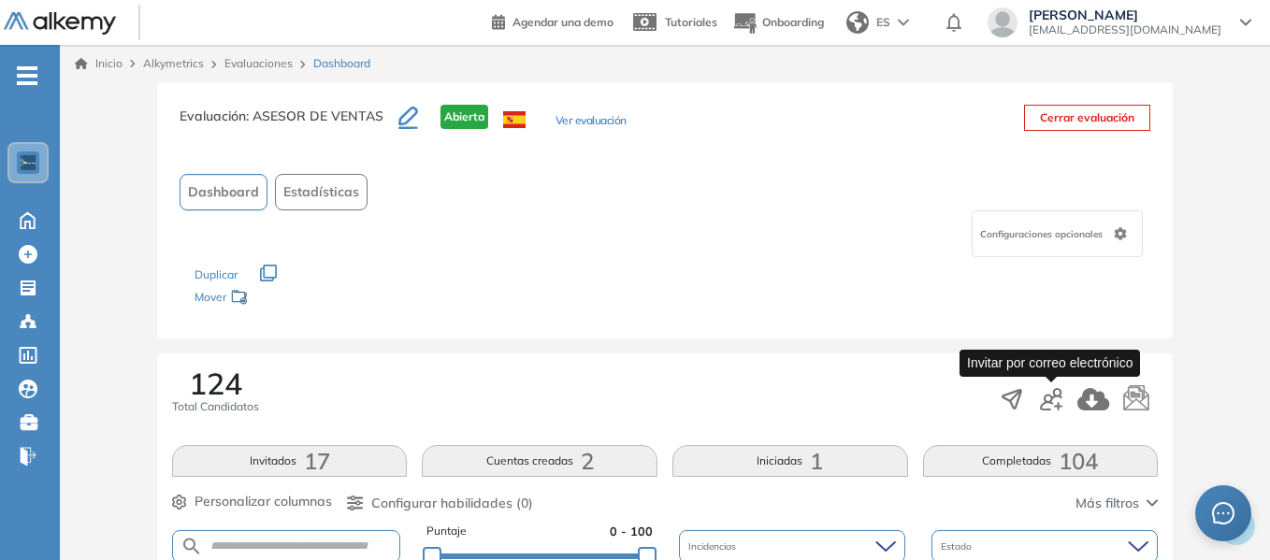
click at [1055, 401] on icon "button" at bounding box center [1051, 399] width 22 height 22
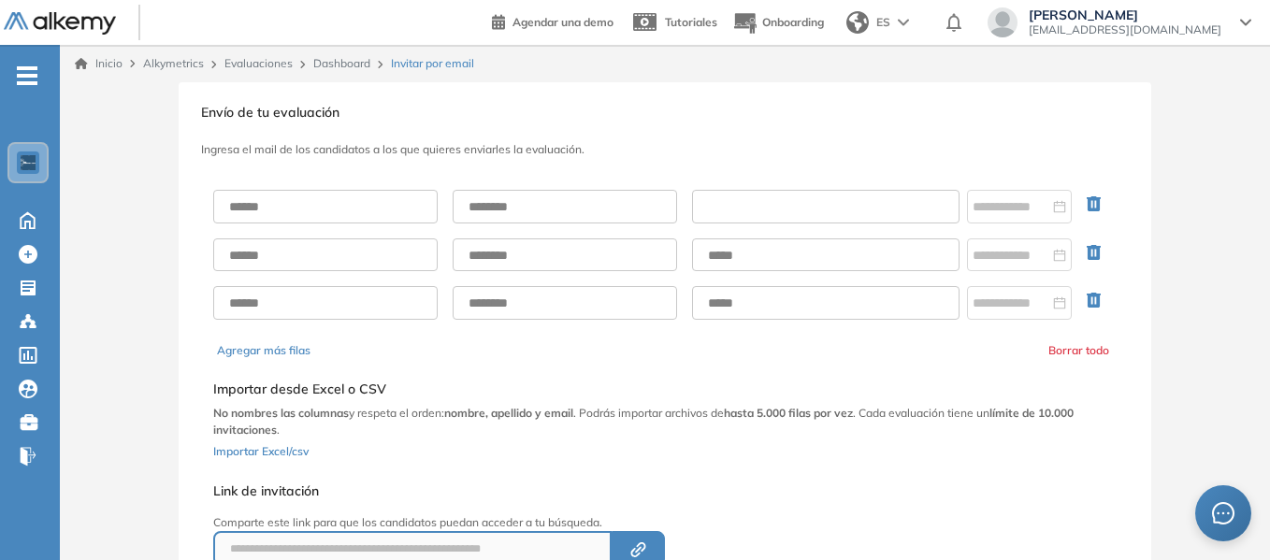
click at [730, 205] on input "text" at bounding box center [825, 207] width 267 height 34
paste input "**********"
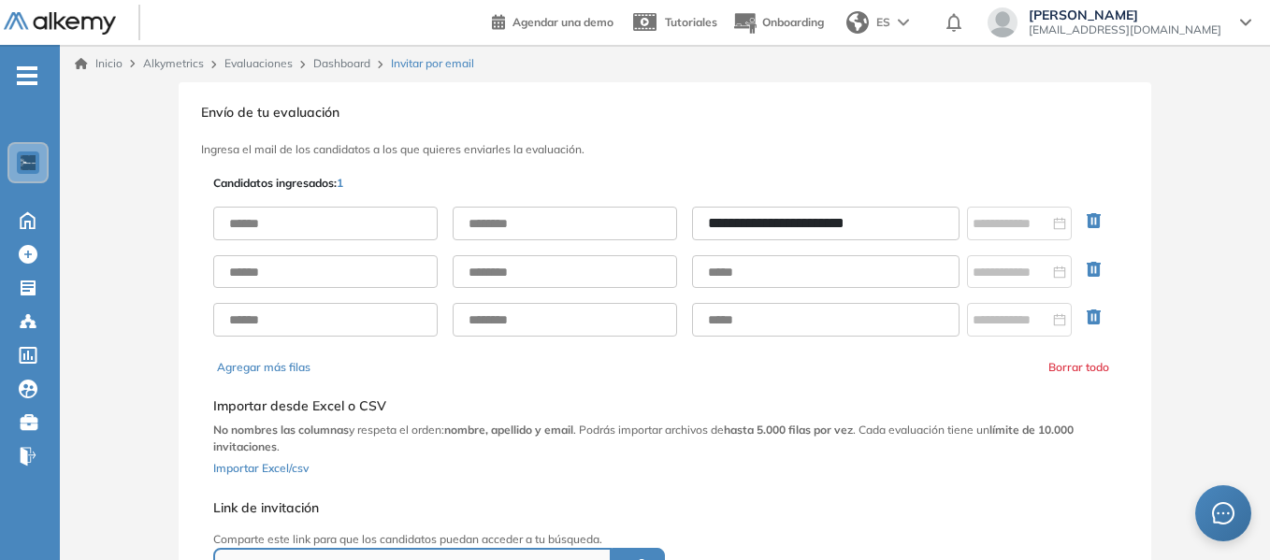
type input "**********"
click at [306, 219] on input "text" at bounding box center [325, 224] width 224 height 34
paste input "**********"
type input "**********"
click at [527, 226] on input "text" at bounding box center [565, 224] width 224 height 34
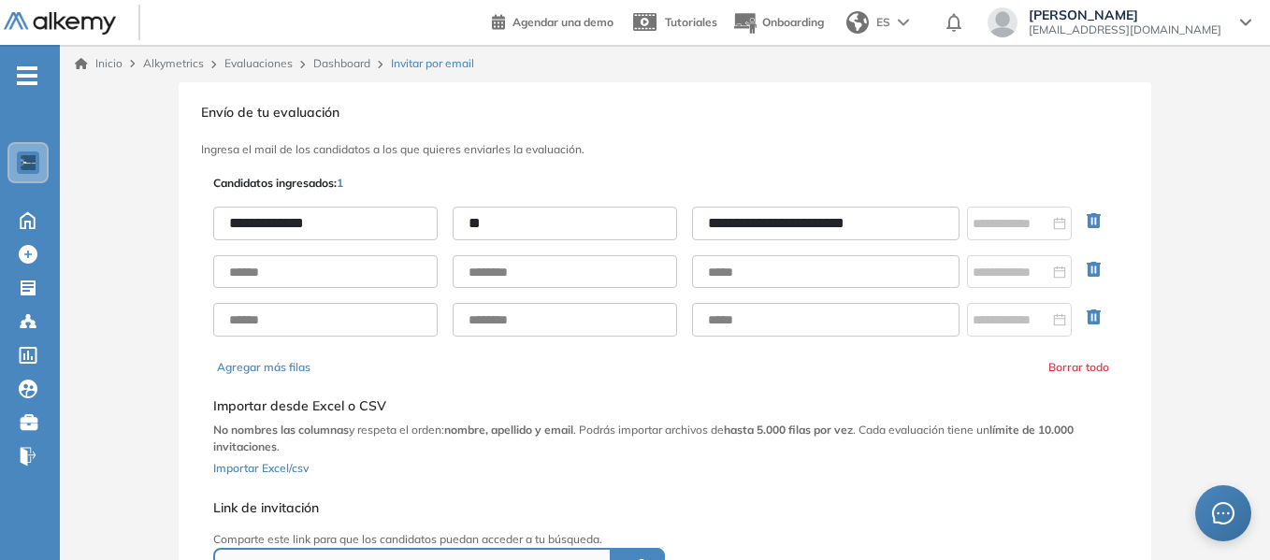
type input "*"
type input "**********"
click at [761, 152] on h3 "Ingresa el mail de los candidatos a los que quieres enviarles la evaluación." at bounding box center [665, 149] width 928 height 13
click at [1098, 269] on icon "button" at bounding box center [1094, 269] width 14 height 15
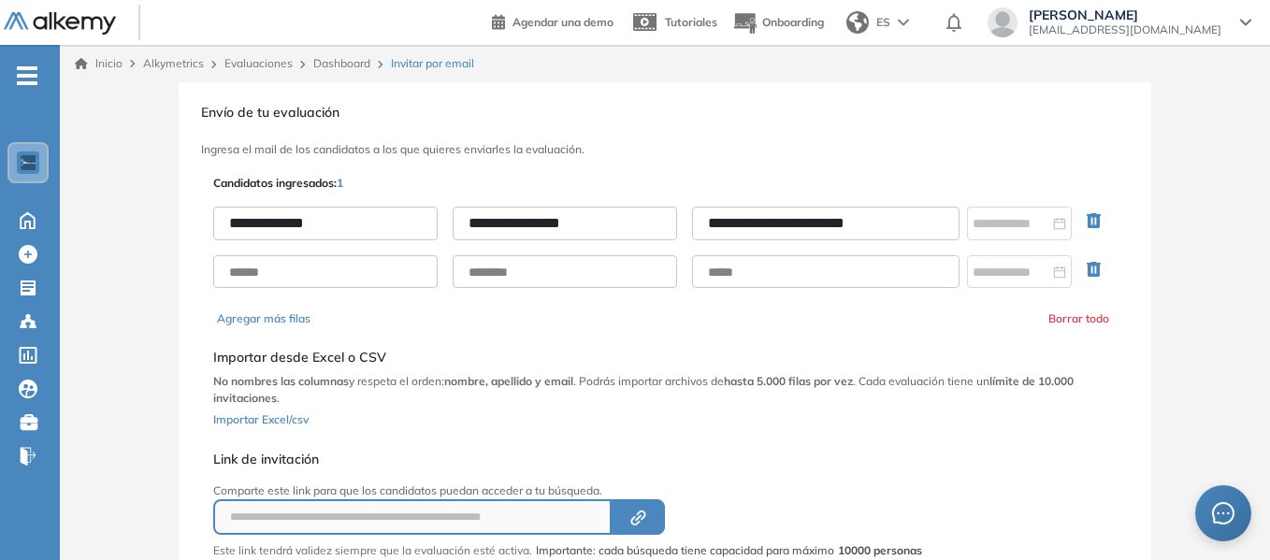
click at [1091, 273] on icon "button" at bounding box center [1098, 273] width 22 height 22
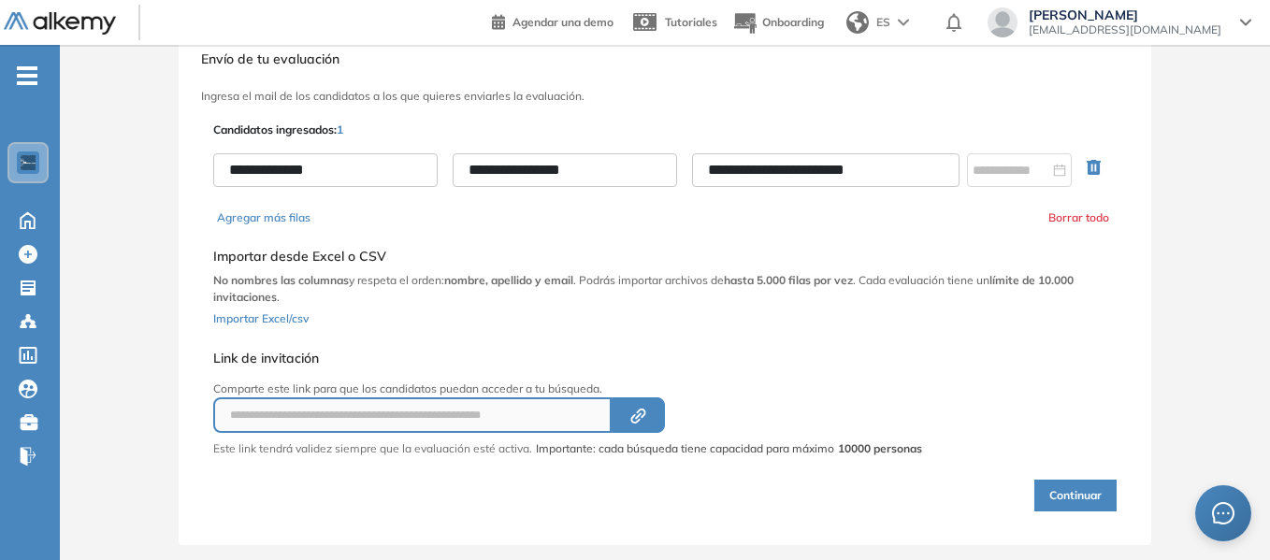
scroll to position [83, 0]
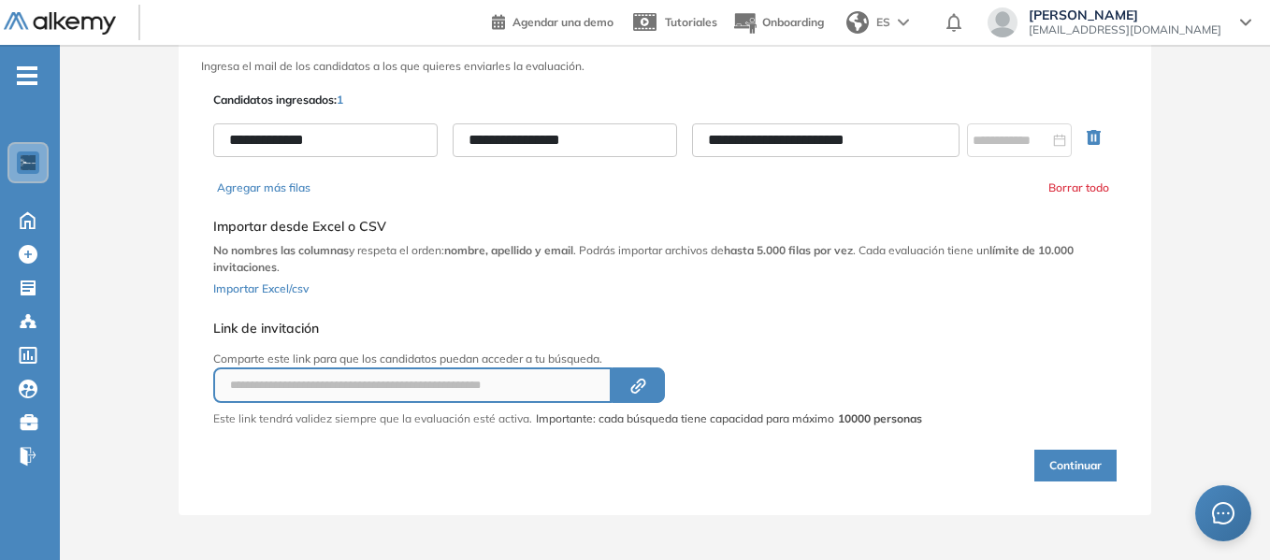
click at [1091, 466] on button "Continuar" at bounding box center [1075, 466] width 82 height 32
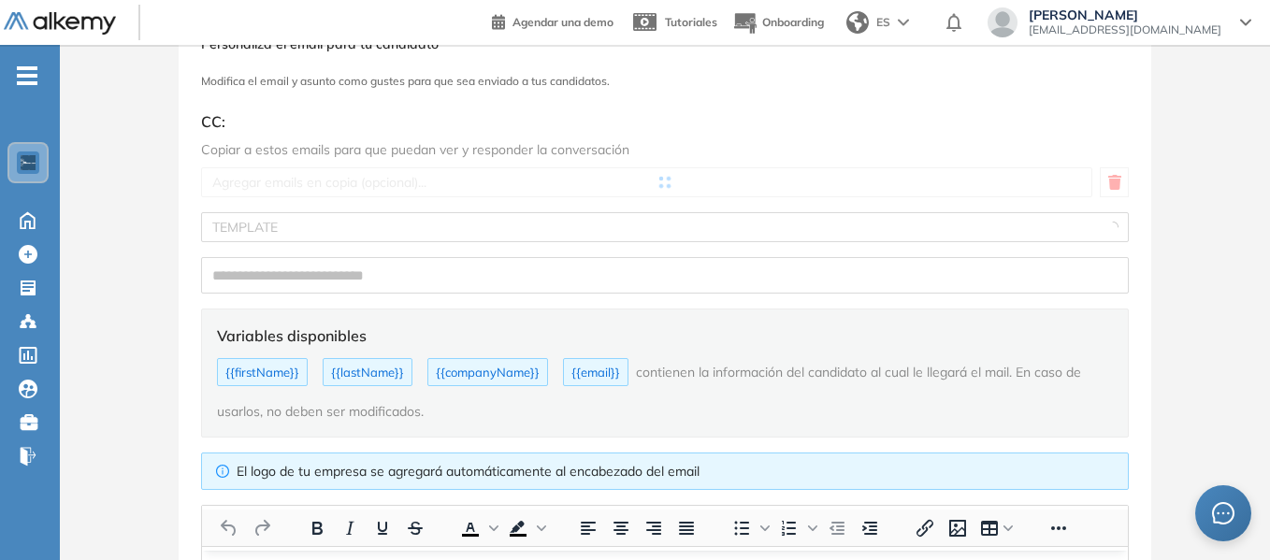
type input "**********"
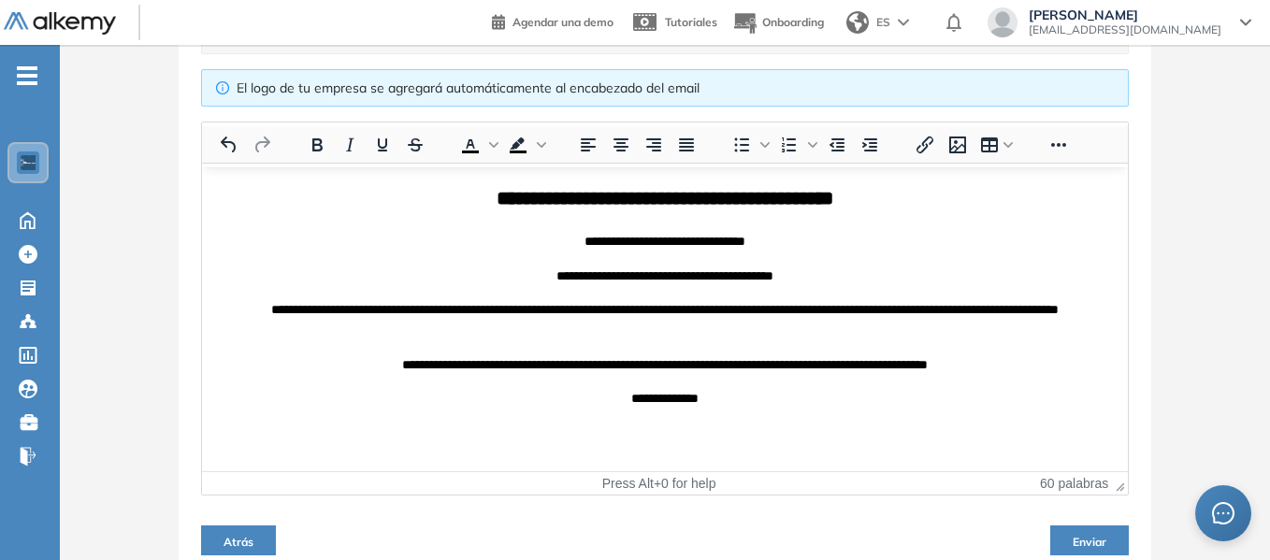
scroll to position [529, 0]
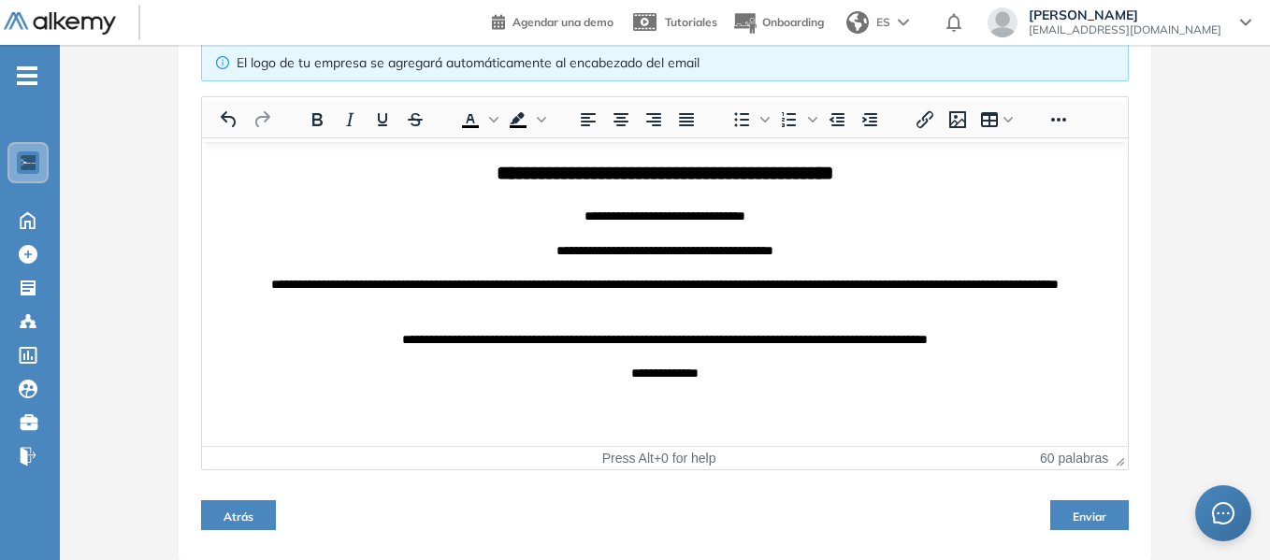
click at [1109, 509] on button "Enviar" at bounding box center [1089, 515] width 79 height 30
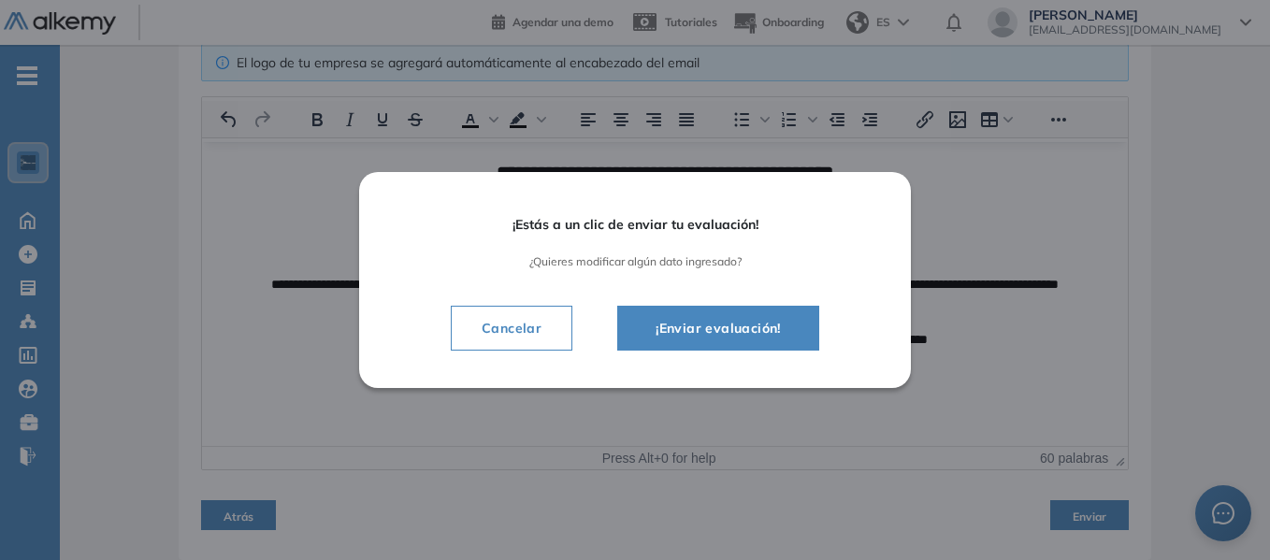
click at [752, 331] on span "¡Enviar evaluación!" at bounding box center [718, 328] width 155 height 22
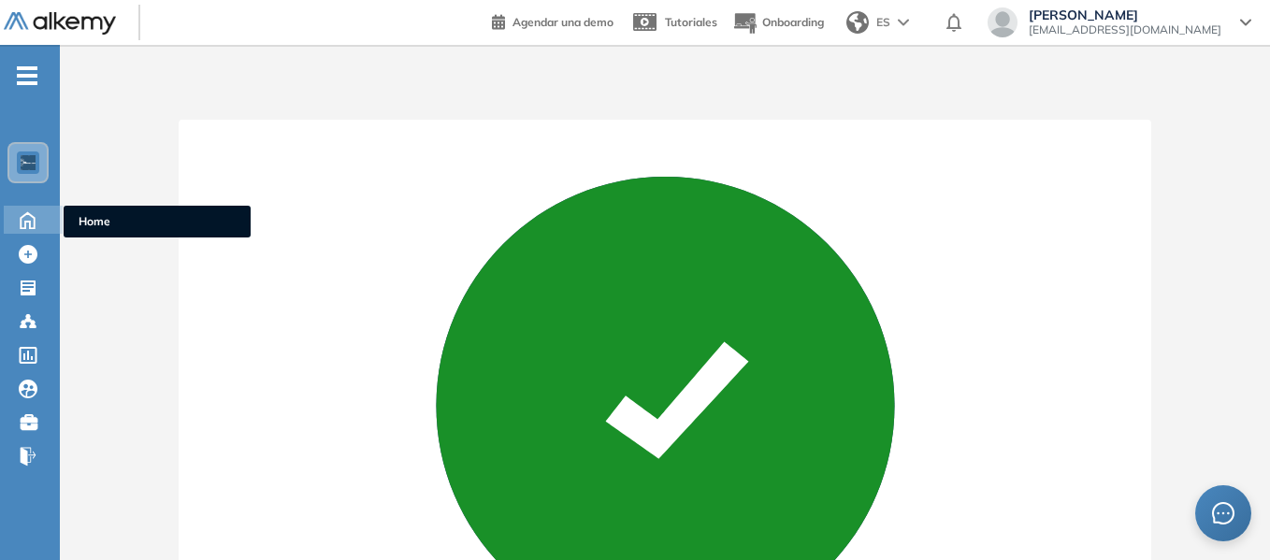
click at [90, 220] on span "Home" at bounding box center [157, 221] width 157 height 17
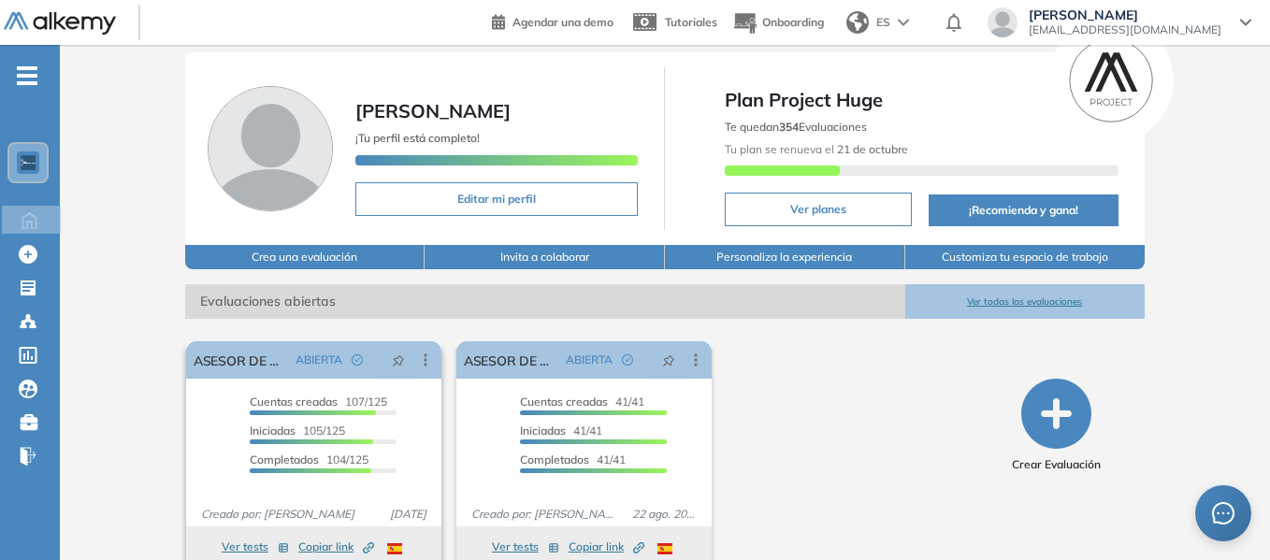
scroll to position [84, 0]
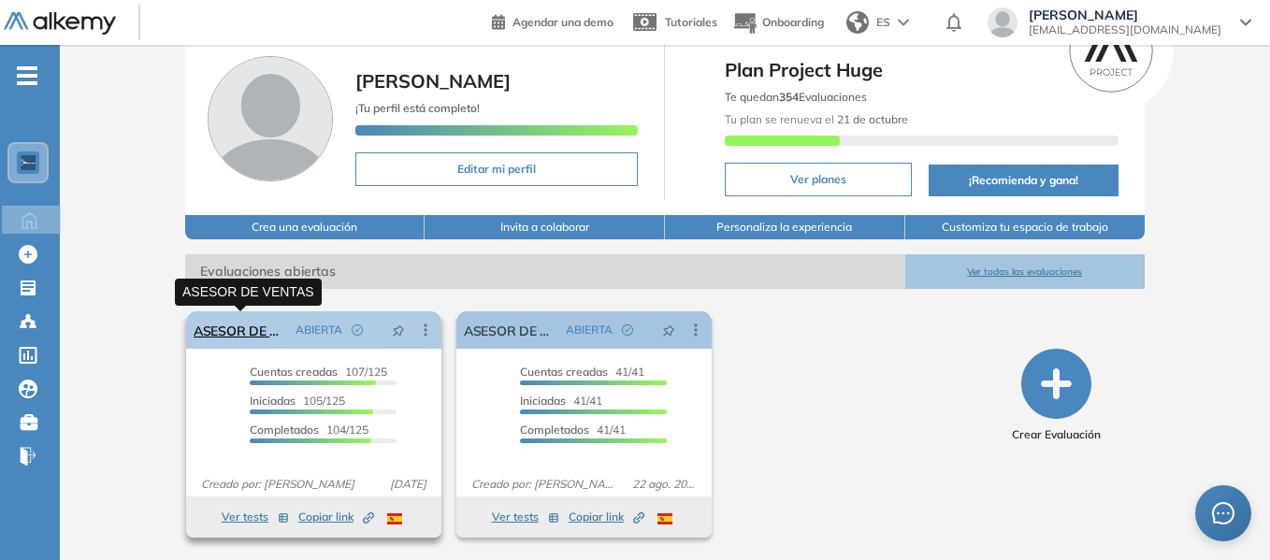
click at [254, 325] on link "ASESOR DE VENTAS" at bounding box center [241, 329] width 94 height 37
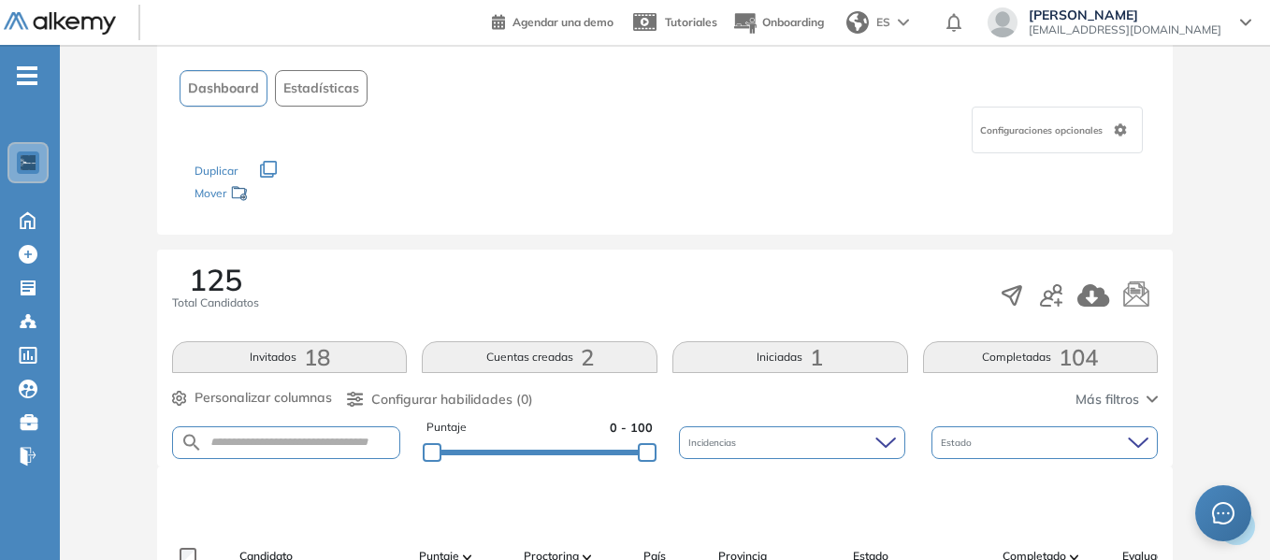
scroll to position [187, 0]
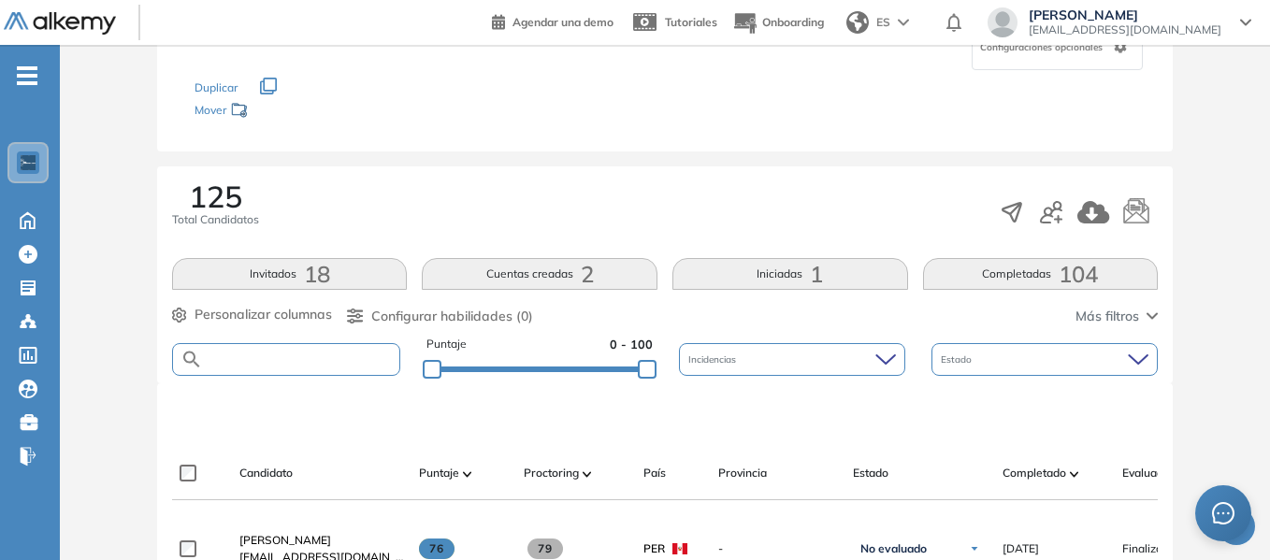
click at [270, 360] on input "text" at bounding box center [301, 360] width 196 height 14
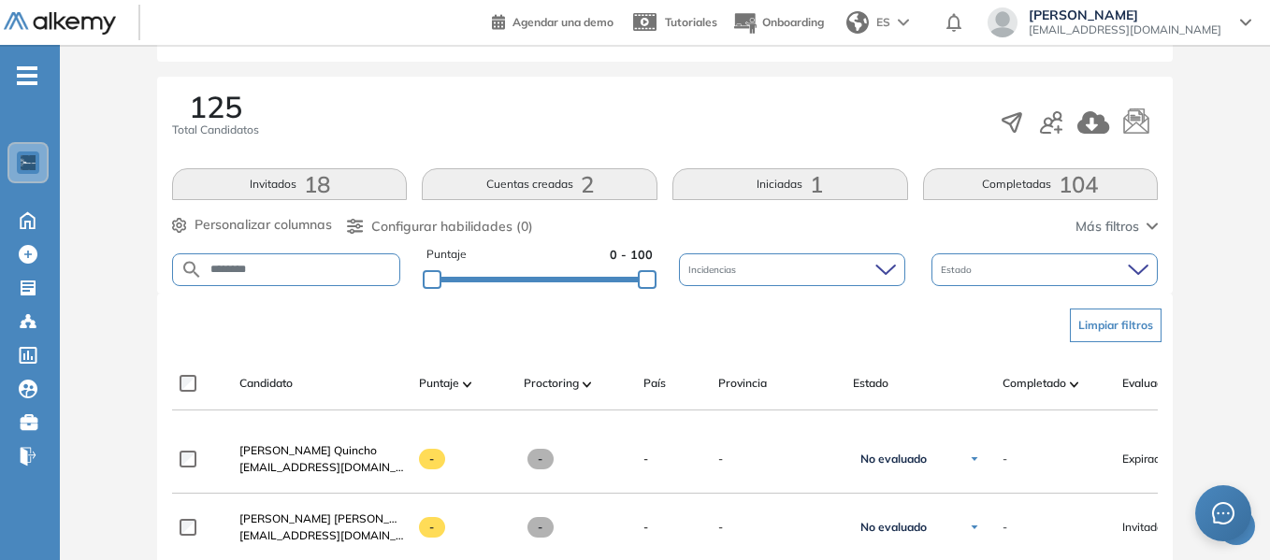
scroll to position [374, 0]
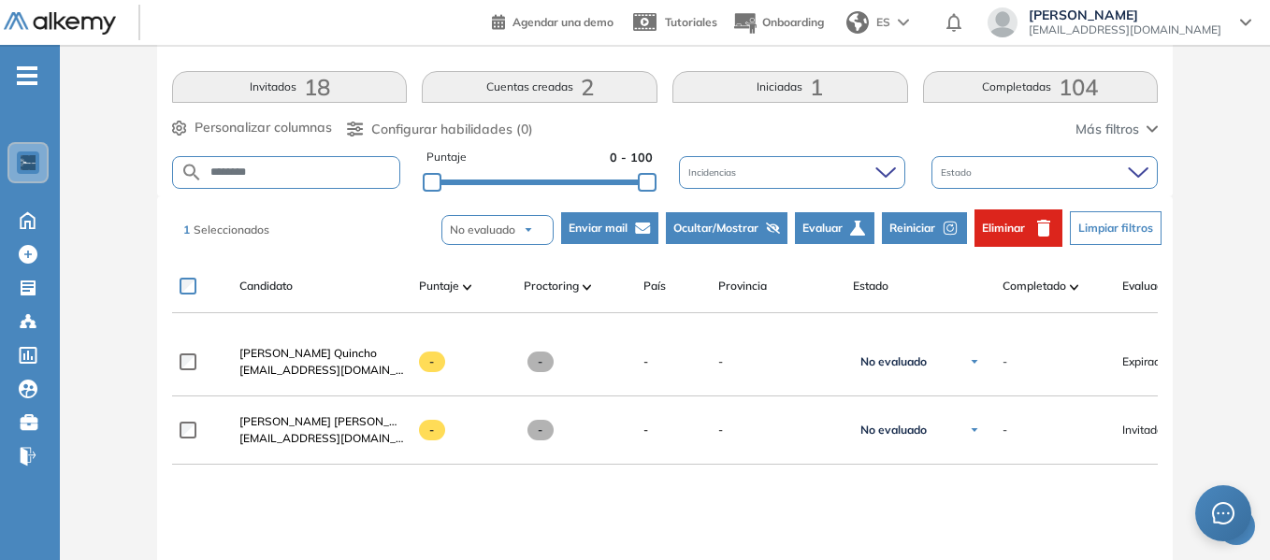
click at [1016, 229] on span "Eliminar" at bounding box center [1003, 228] width 43 height 17
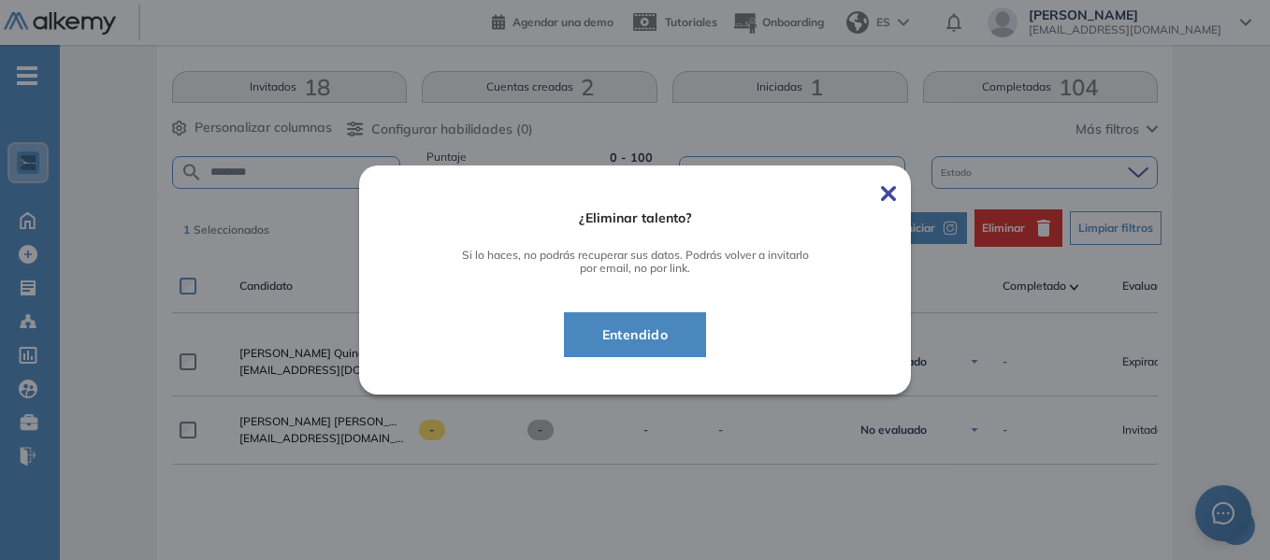
click at [665, 336] on span "Entendido" at bounding box center [635, 335] width 96 height 22
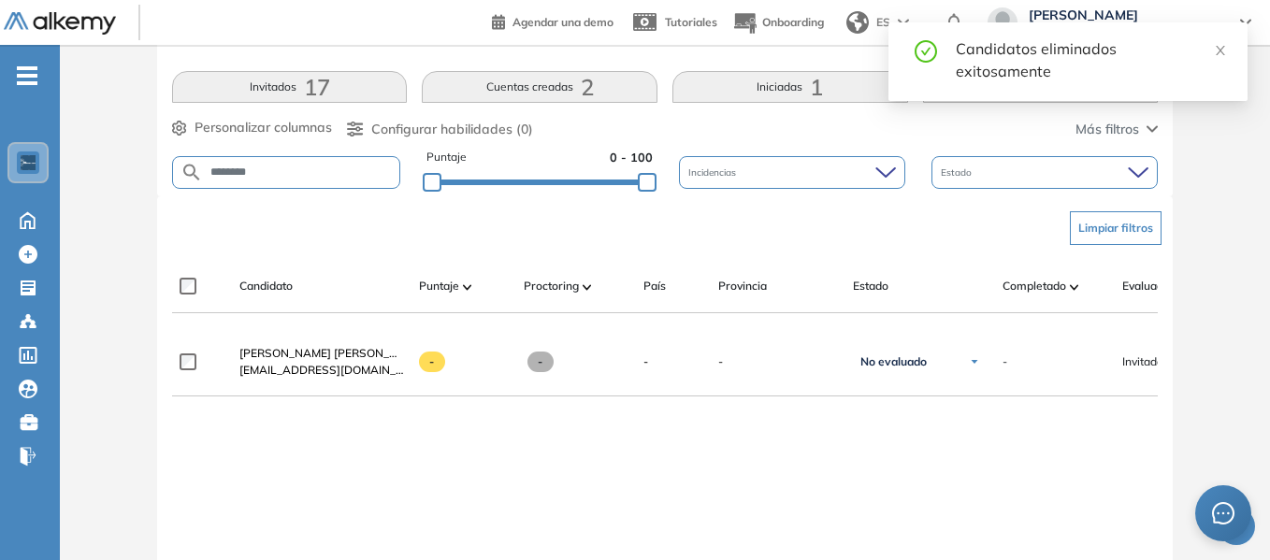
drag, startPoint x: 274, startPoint y: 172, endPoint x: 99, endPoint y: 167, distance: 175.0
click at [111, 167] on div "Evaluación : ASESOR DE VENTAS Abierta Ver evaluación Cerrar evaluación Dashboar…" at bounding box center [664, 235] width 1195 height 1055
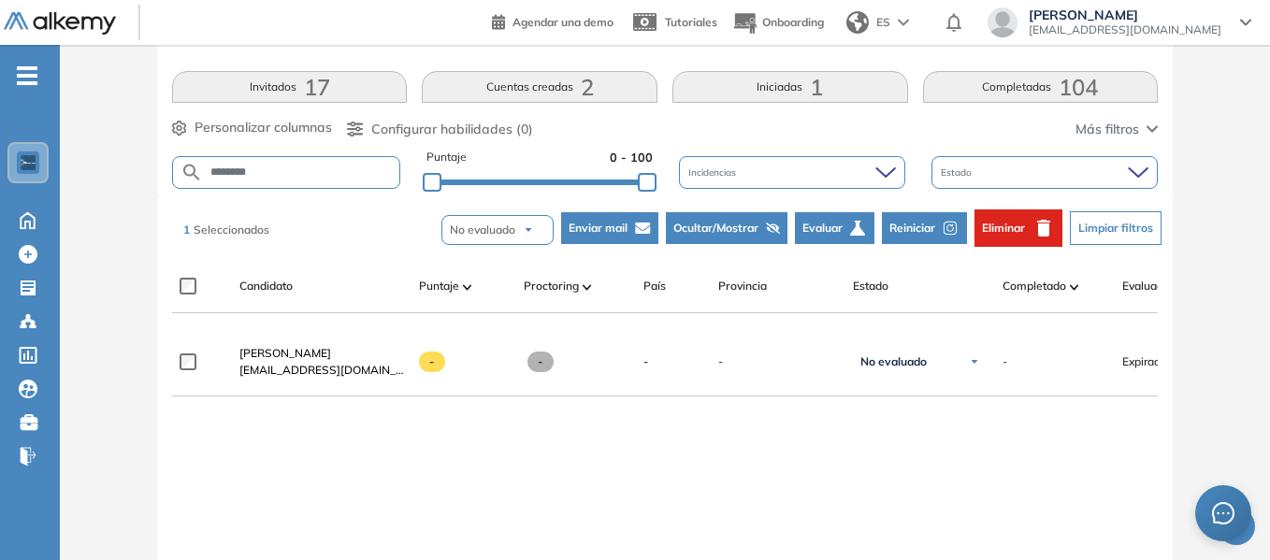
click at [1007, 222] on span "Eliminar" at bounding box center [1003, 228] width 43 height 17
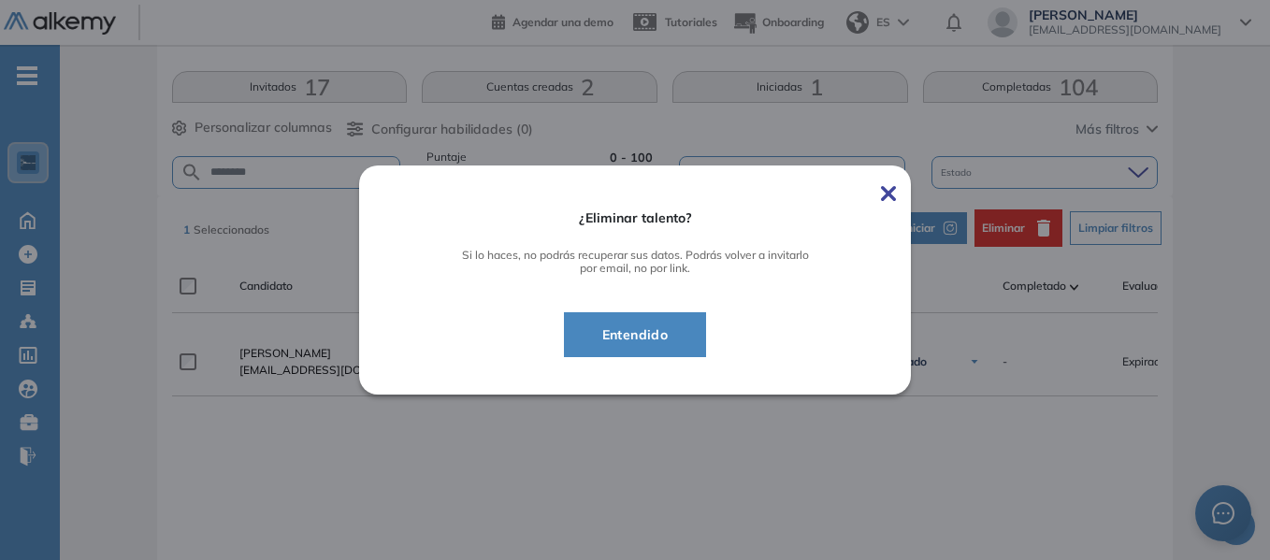
click at [663, 336] on span "Entendido" at bounding box center [635, 335] width 96 height 22
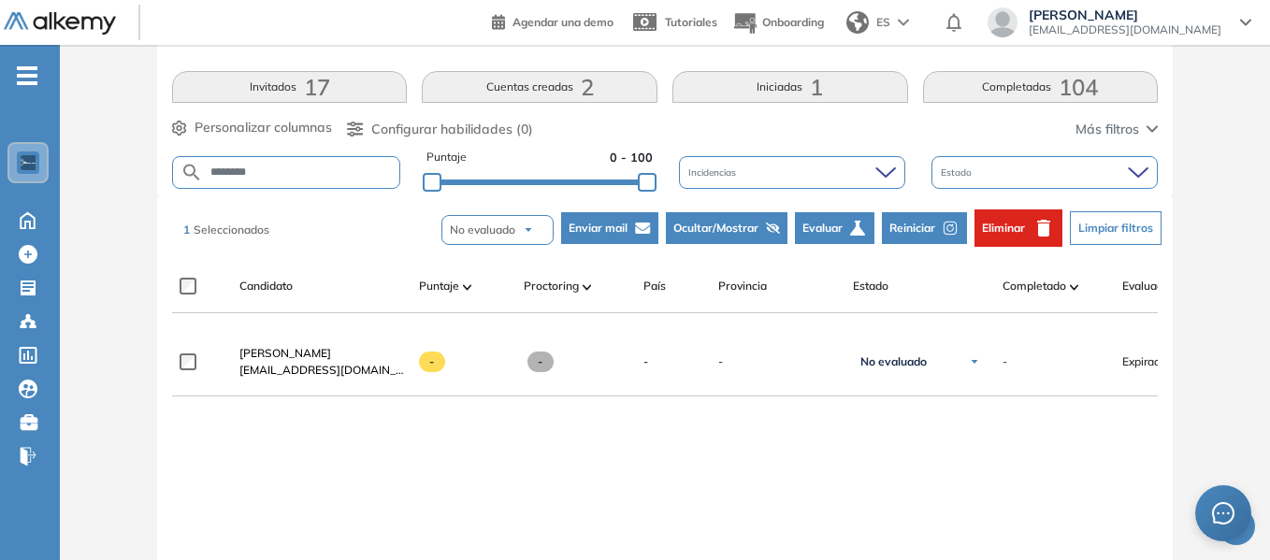
scroll to position [216, 0]
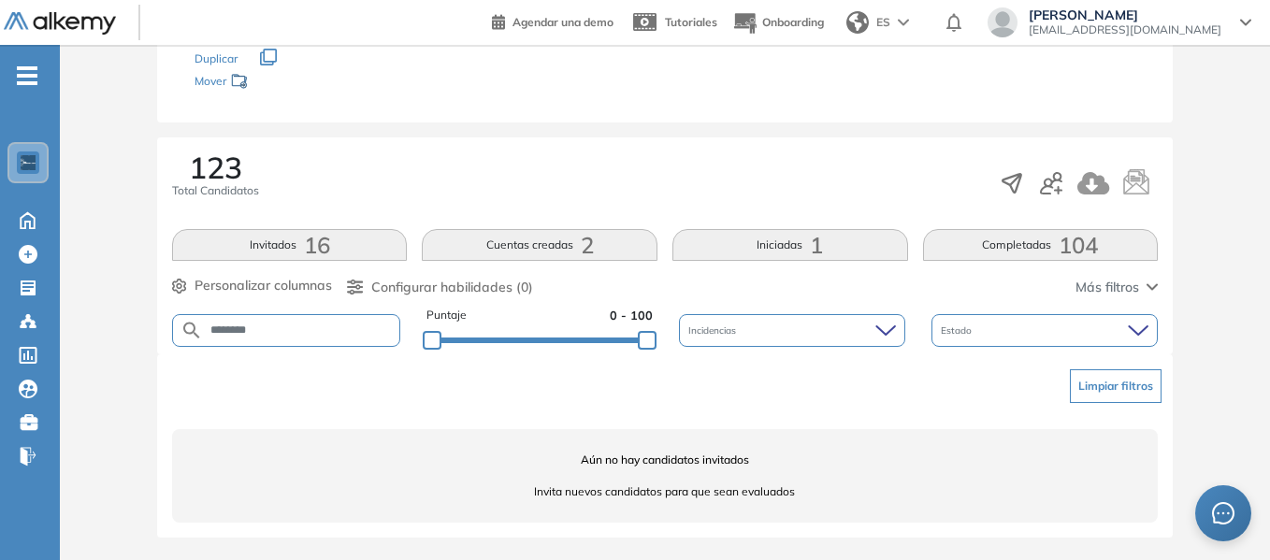
drag, startPoint x: 287, startPoint y: 327, endPoint x: 123, endPoint y: 311, distance: 165.5
click at [123, 311] on div "Evaluación : ASESOR DE VENTAS Abierta Ver evaluación Cerrar evaluación Dashboar…" at bounding box center [664, 213] width 1195 height 694
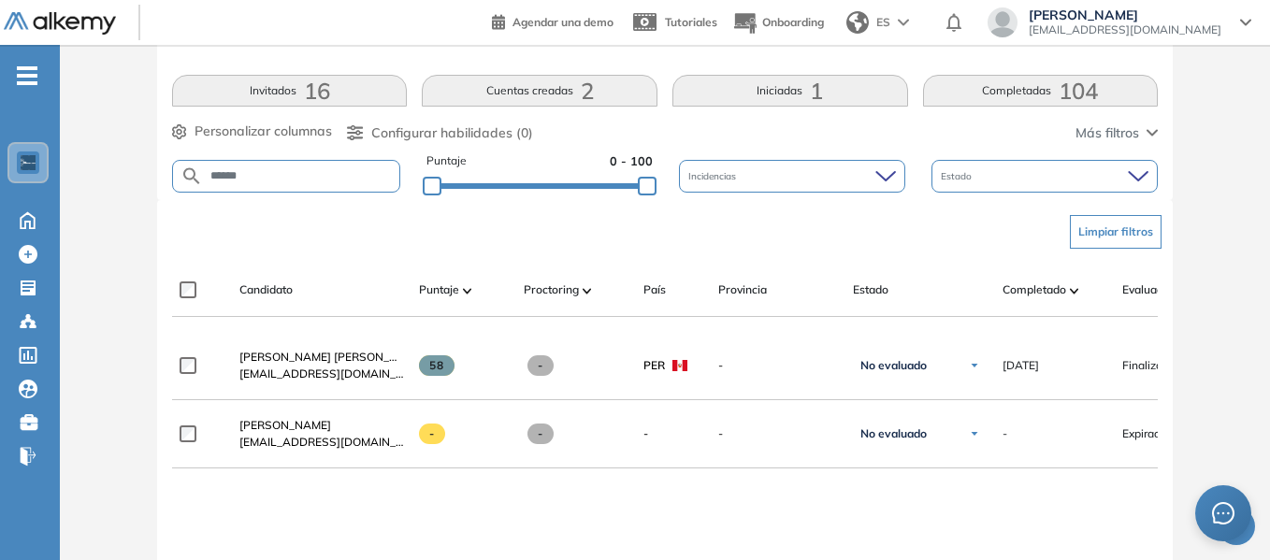
scroll to position [403, 0]
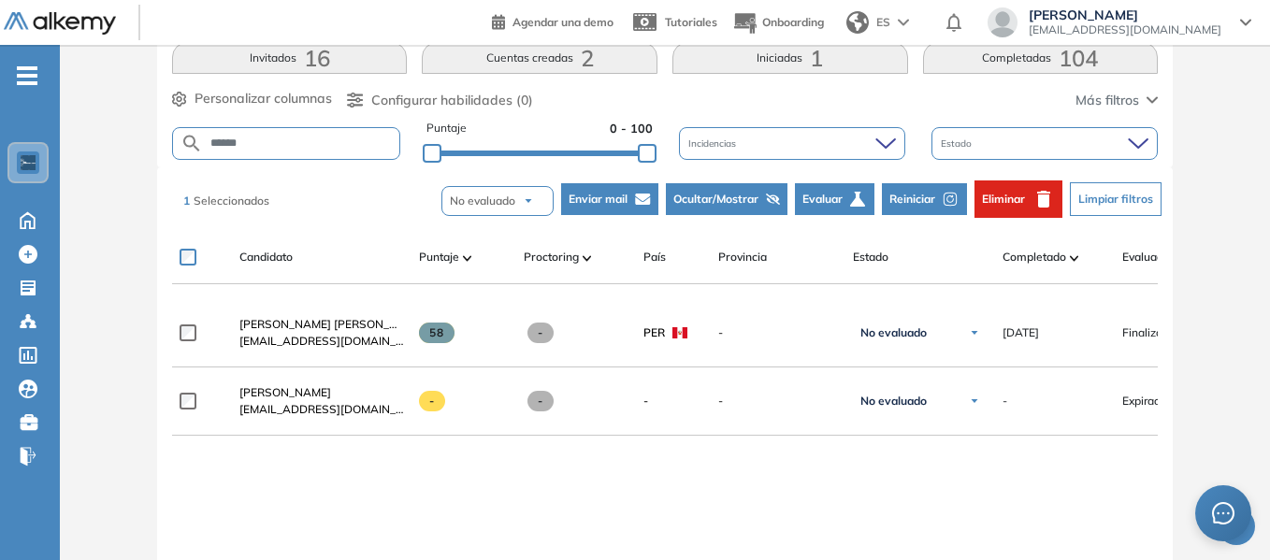
click at [1012, 191] on span "Eliminar" at bounding box center [1003, 199] width 43 height 17
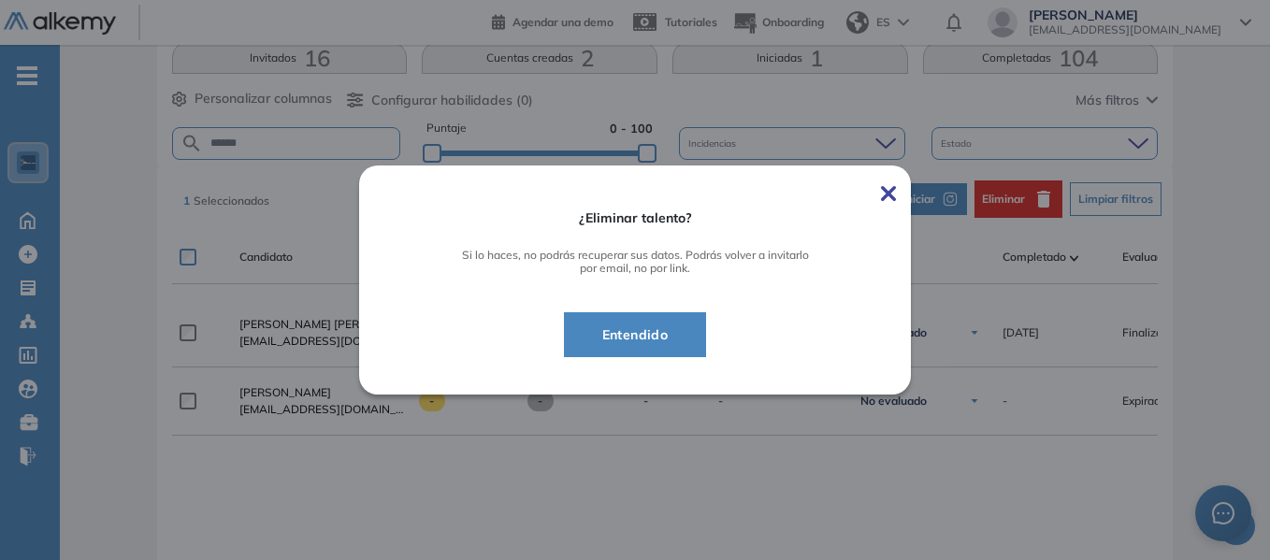
click at [636, 325] on span "Entendido" at bounding box center [635, 335] width 96 height 22
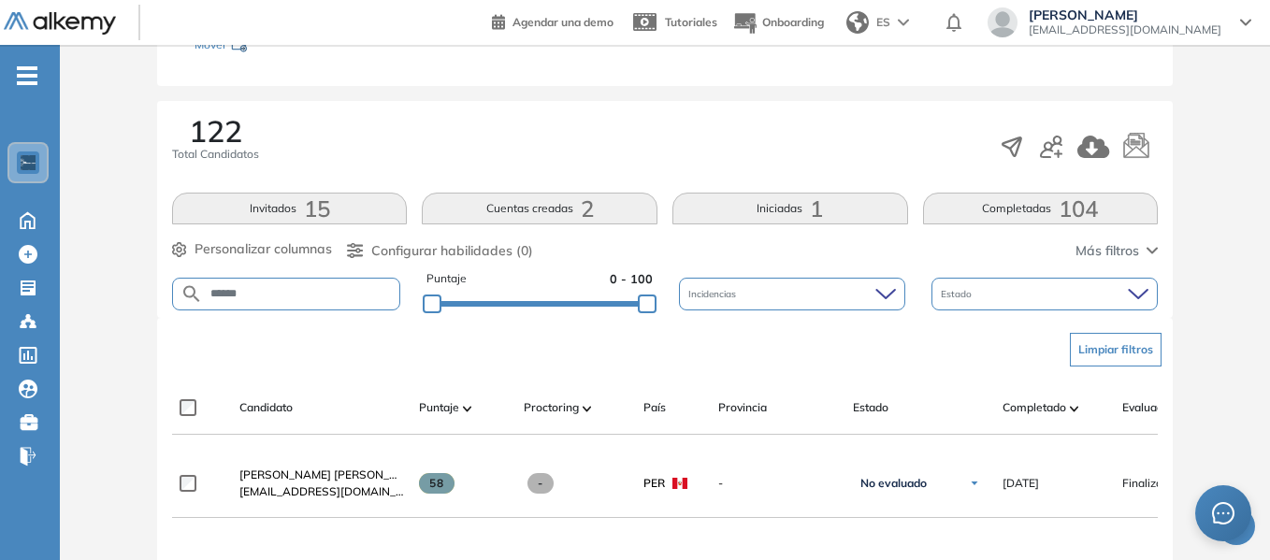
scroll to position [216, 0]
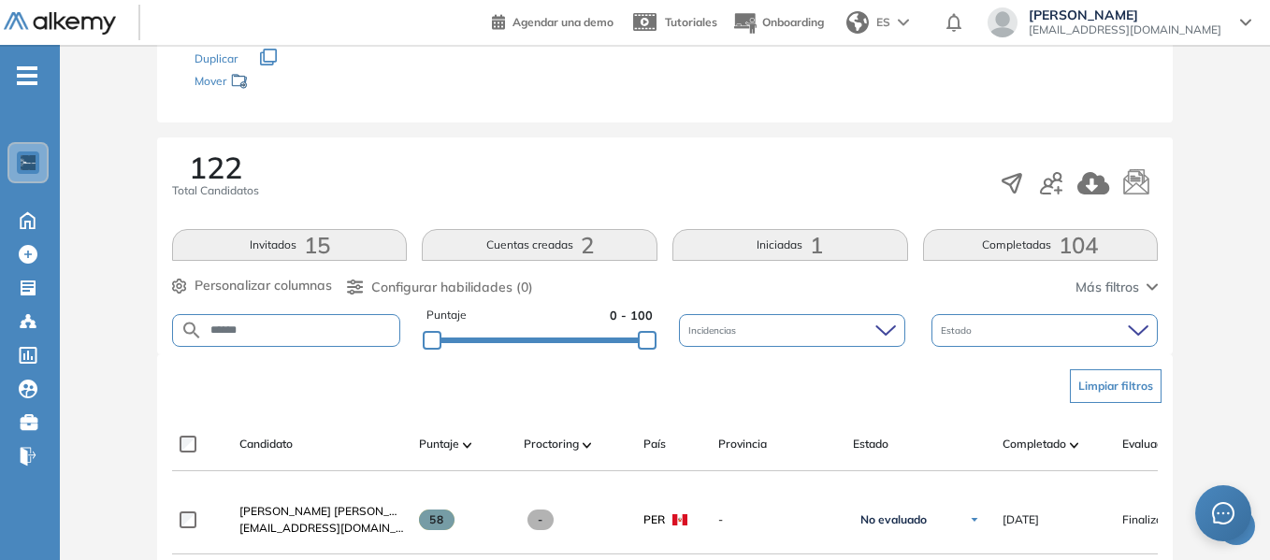
drag, startPoint x: 289, startPoint y: 325, endPoint x: 131, endPoint y: 321, distance: 158.1
click at [138, 329] on div "Evaluación : ASESOR DE VENTAS Abierta Ver evaluación Cerrar evaluación Dashboar…" at bounding box center [664, 393] width 1195 height 1055
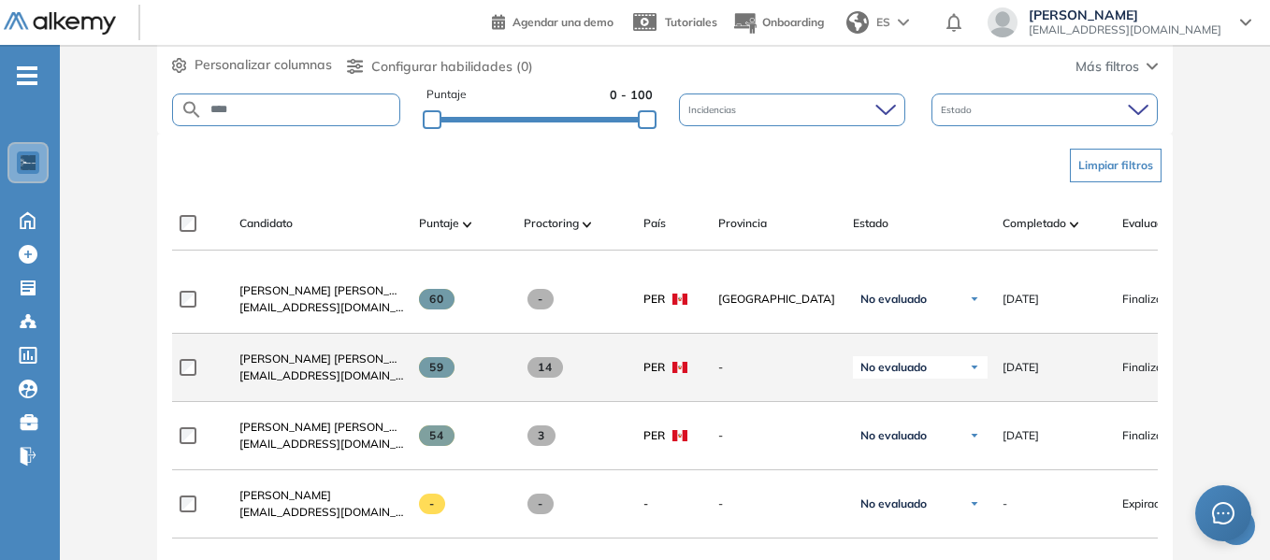
scroll to position [497, 0]
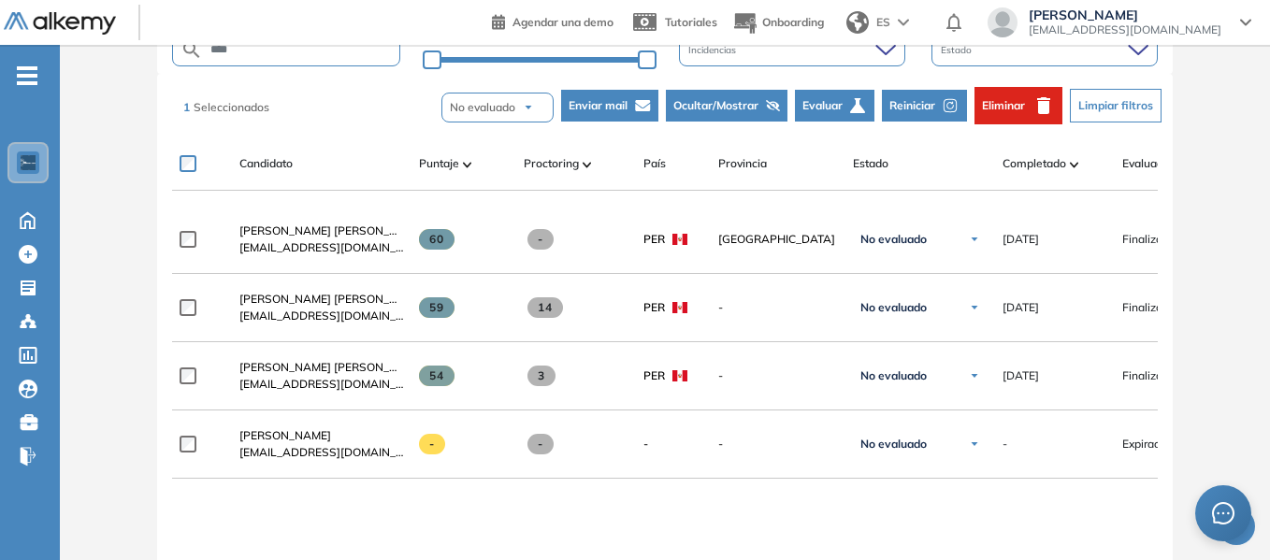
click at [1002, 107] on span "Eliminar" at bounding box center [1003, 105] width 43 height 17
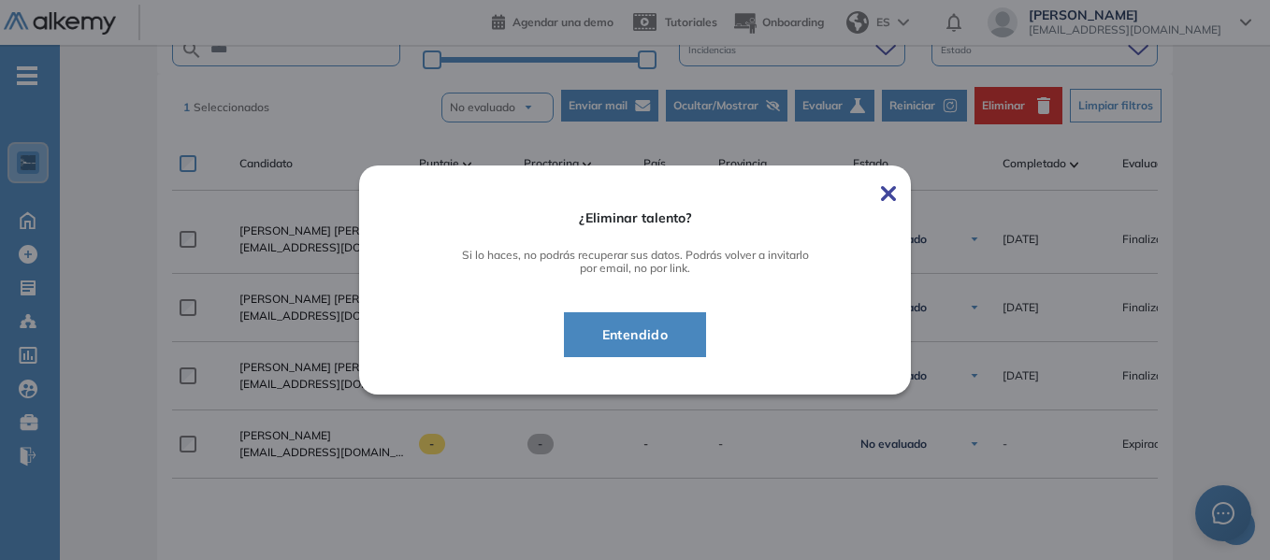
click at [673, 331] on span "Entendido" at bounding box center [635, 335] width 96 height 22
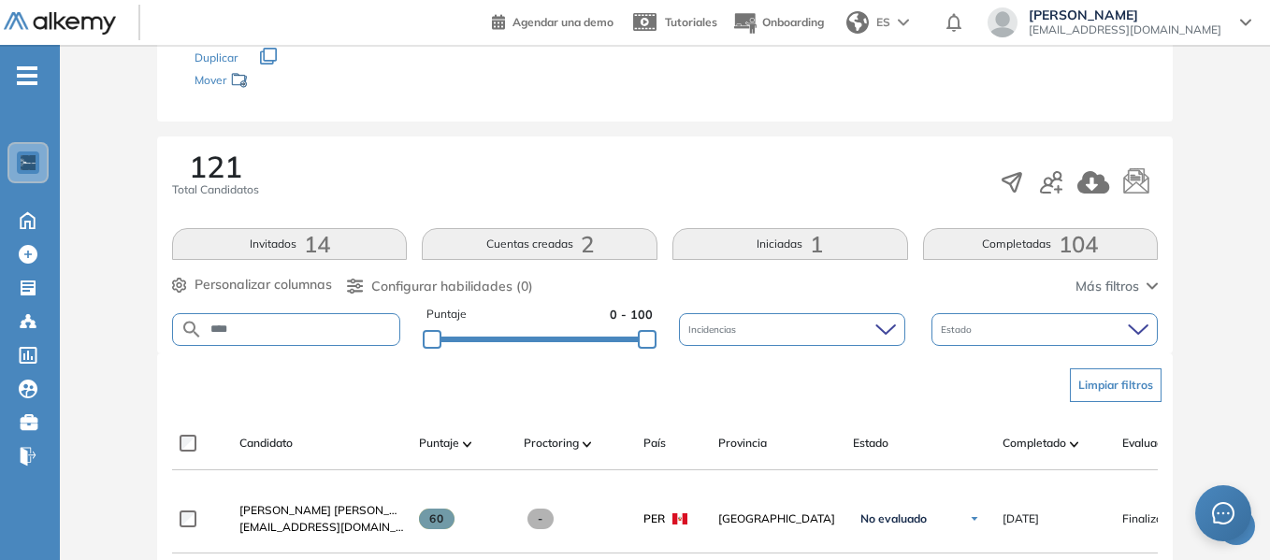
scroll to position [216, 0]
drag, startPoint x: 257, startPoint y: 327, endPoint x: 145, endPoint y: 325, distance: 112.3
click at [145, 325] on div "Evaluación : ASESOR DE VENTAS Abierta Ver evaluación Cerrar evaluación Dashboar…" at bounding box center [664, 462] width 1195 height 1192
type input "********"
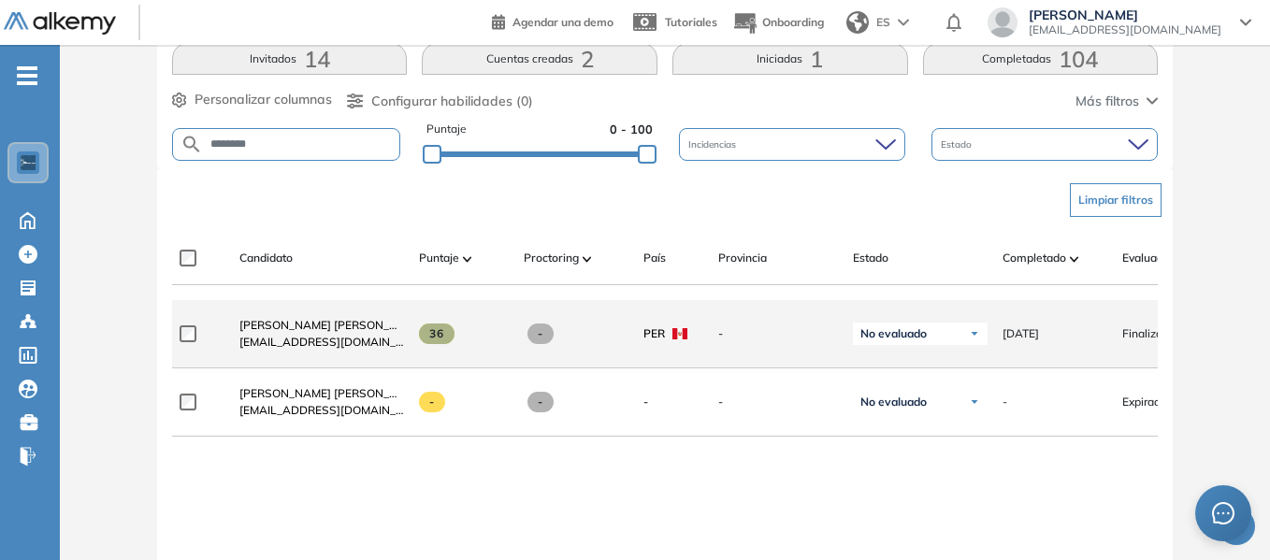
scroll to position [403, 0]
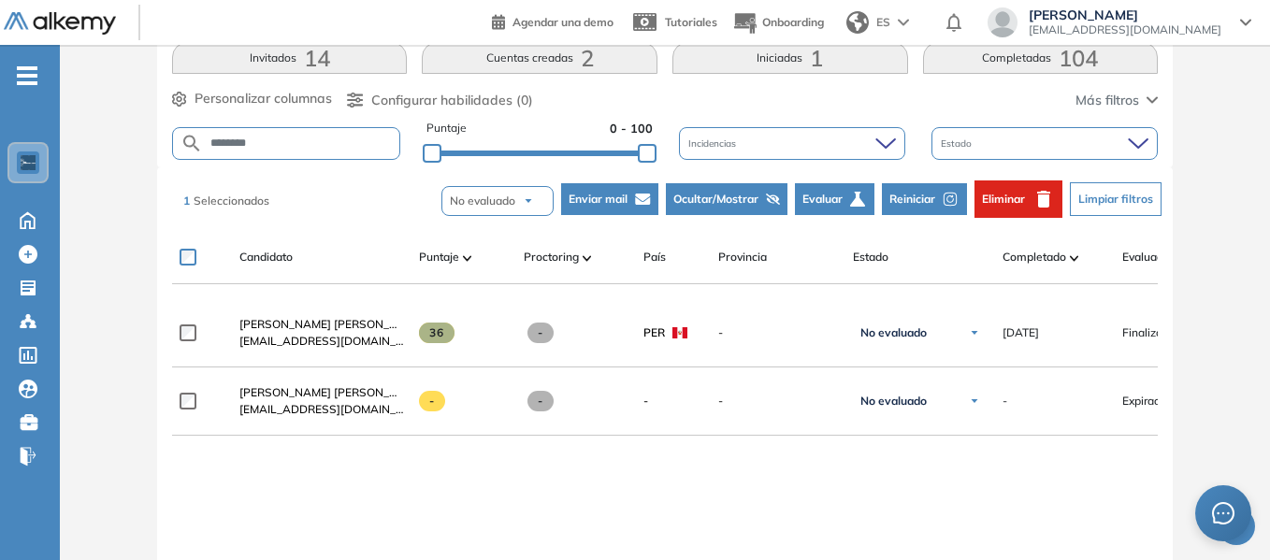
click at [1010, 195] on span "Eliminar" at bounding box center [1003, 199] width 43 height 17
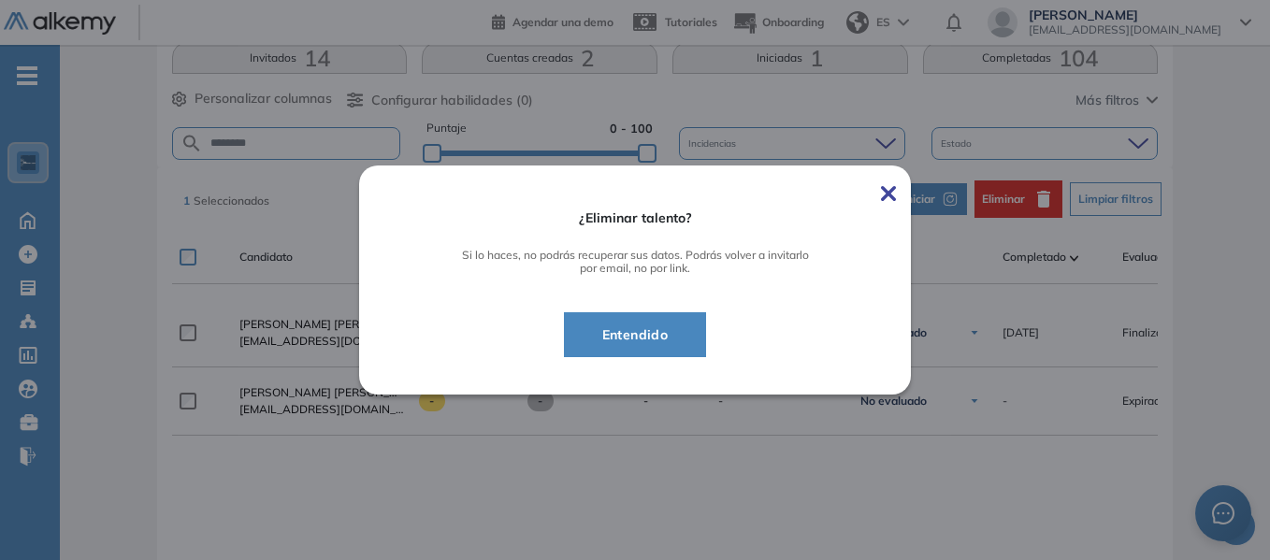
click at [653, 330] on span "Entendido" at bounding box center [635, 335] width 96 height 22
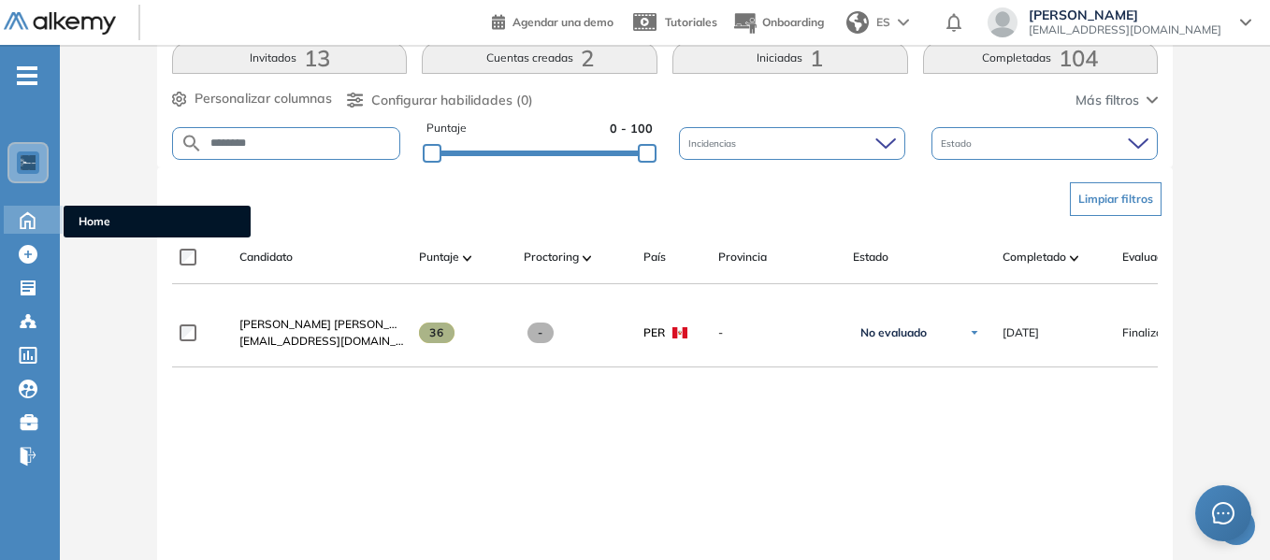
click at [31, 217] on icon at bounding box center [27, 219] width 33 height 22
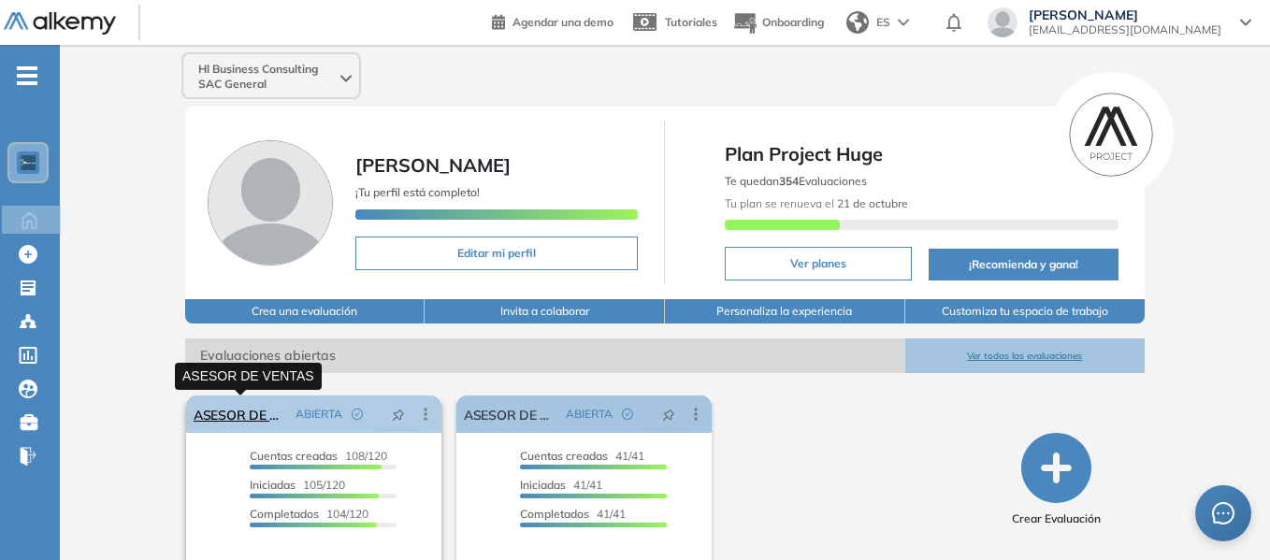
click at [228, 416] on link "ASESOR DE VENTAS" at bounding box center [241, 414] width 94 height 37
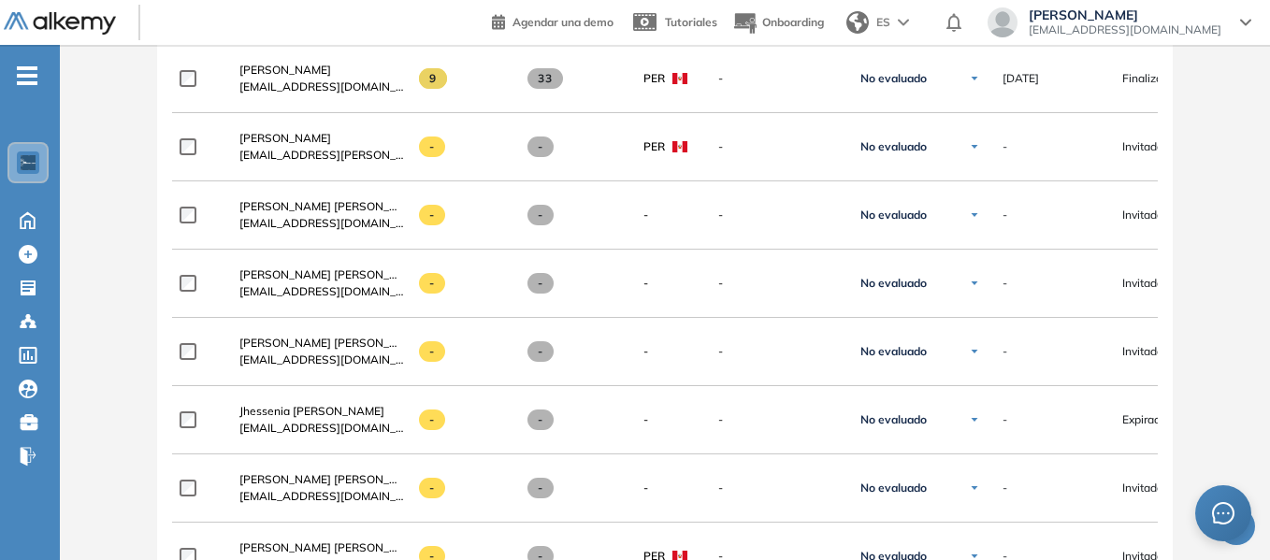
scroll to position [7688, 0]
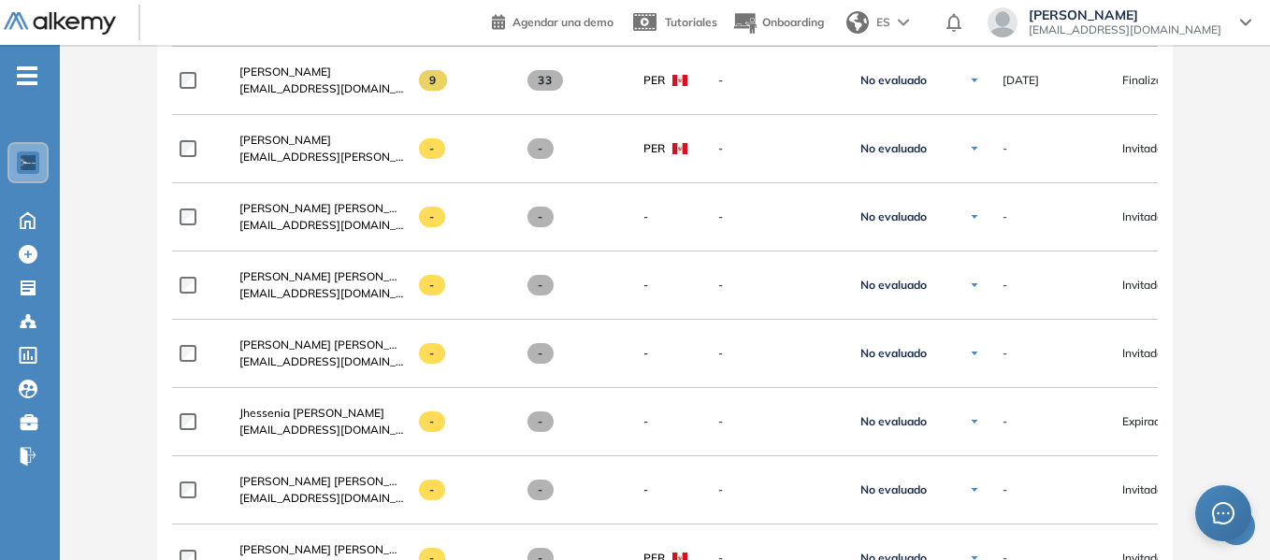
click at [442, 28] on header "Agendar una demo Tutoriales Onboarding ES [PERSON_NAME] [EMAIL_ADDRESS][DOMAIN_…" at bounding box center [635, 22] width 1270 height 45
